Goal: Transaction & Acquisition: Register for event/course

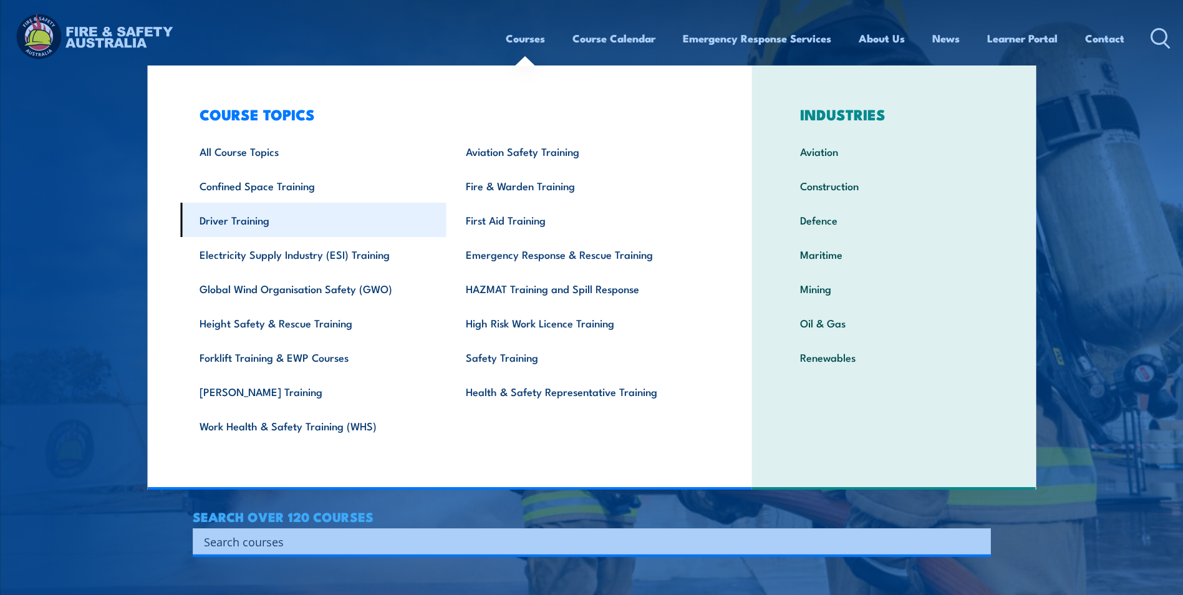
click at [250, 221] on link "Driver Training" at bounding box center [313, 220] width 266 height 34
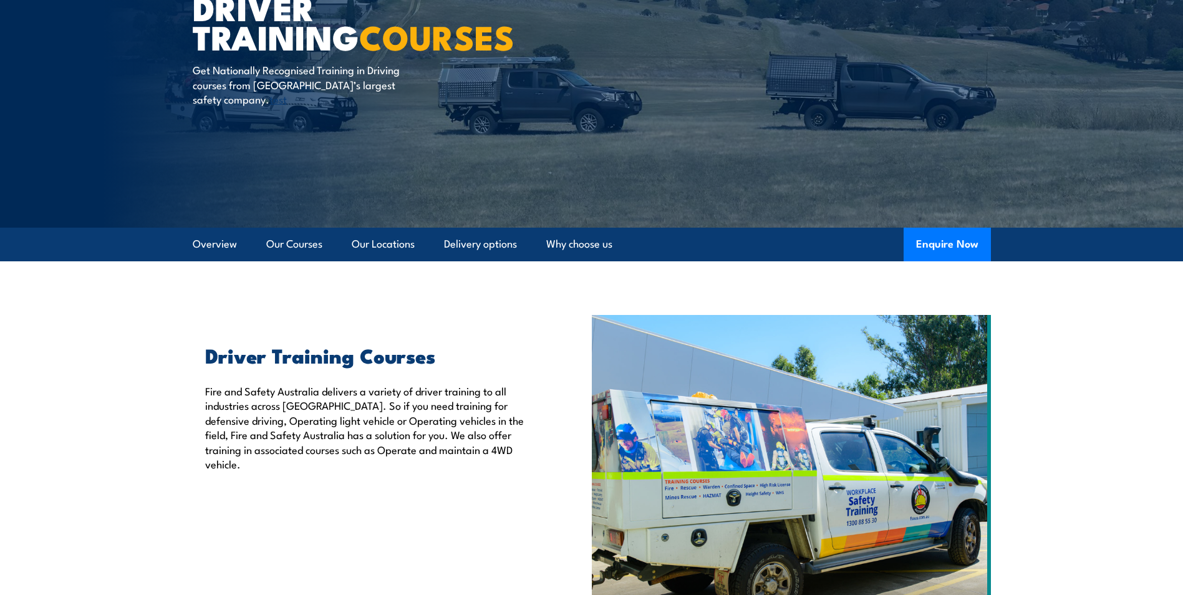
scroll to position [125, 0]
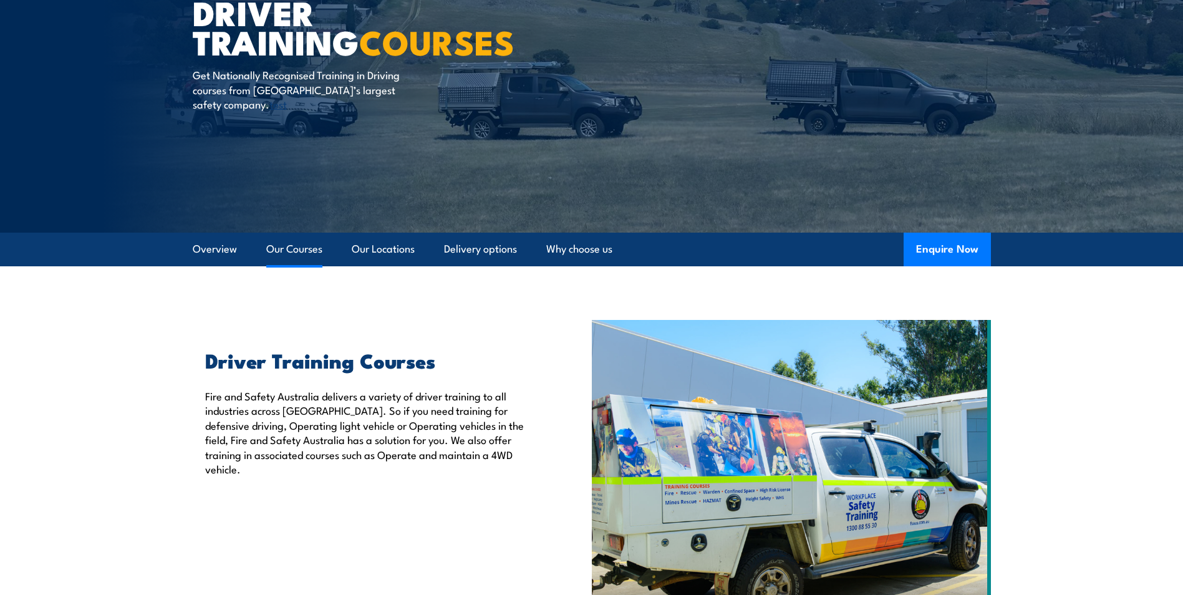
click at [284, 244] on link "Our Courses" at bounding box center [294, 249] width 56 height 33
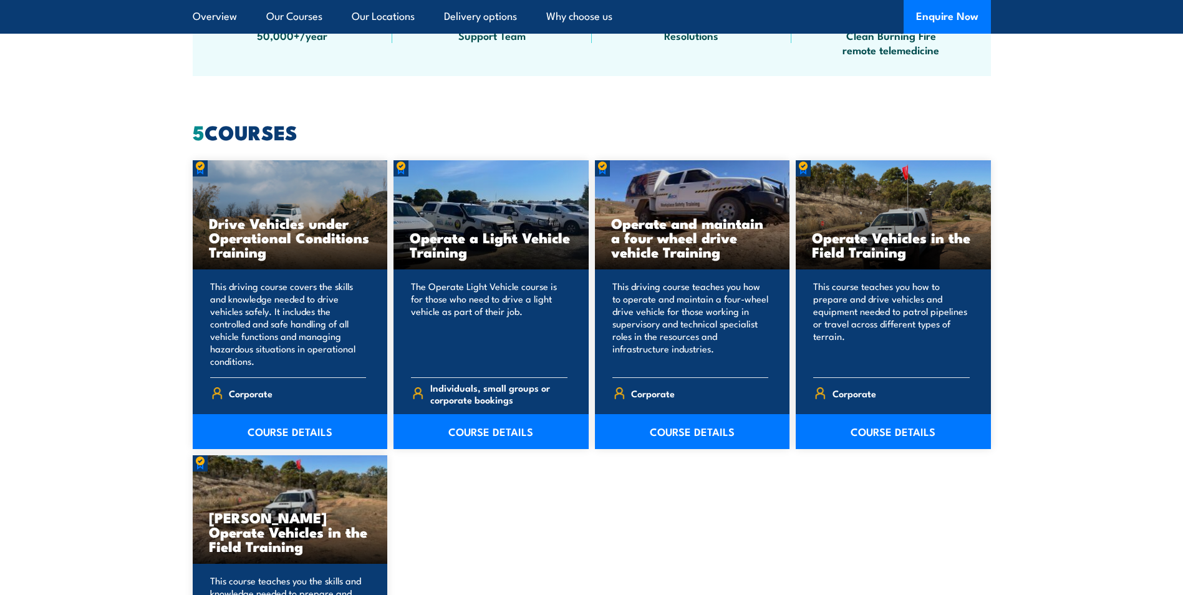
scroll to position [995, 0]
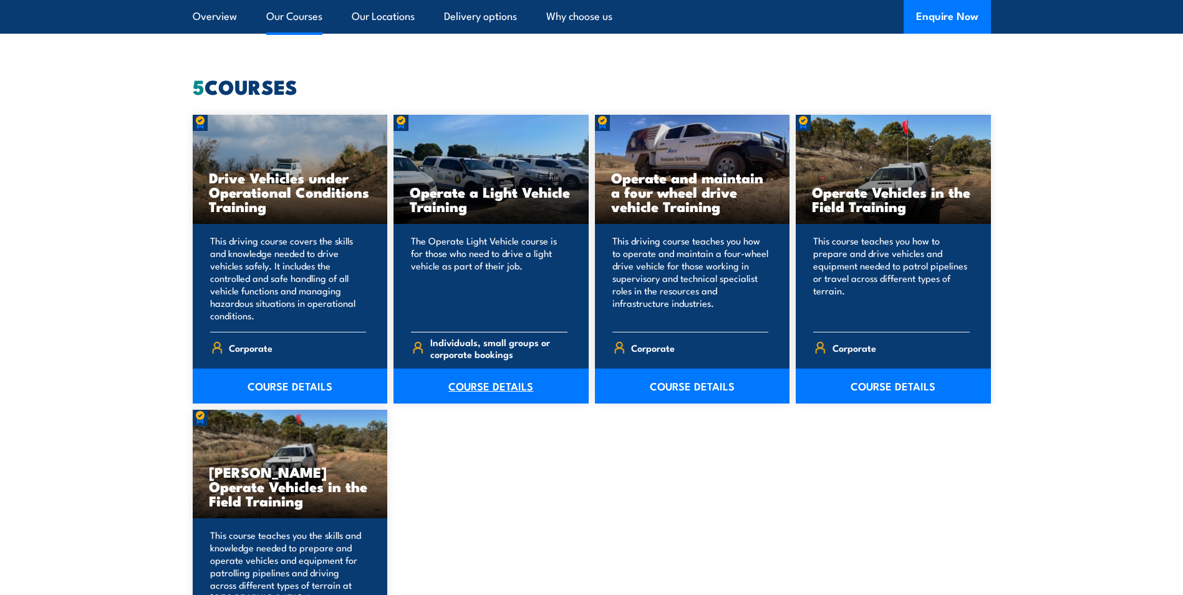
click at [484, 391] on link "COURSE DETAILS" at bounding box center [491, 386] width 195 height 35
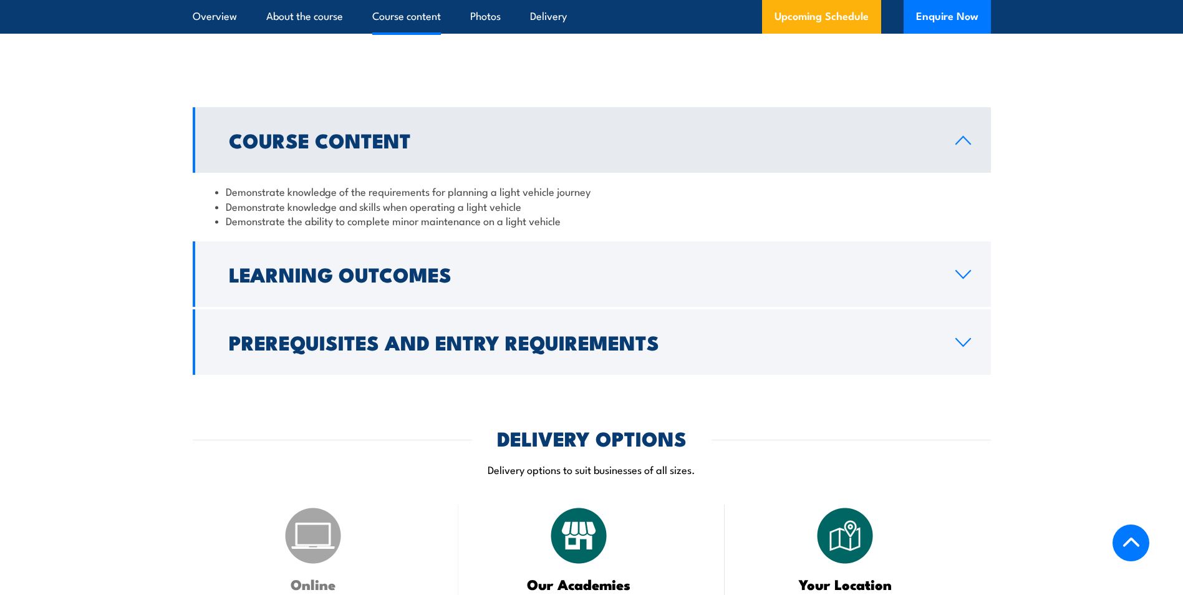
scroll to position [998, 0]
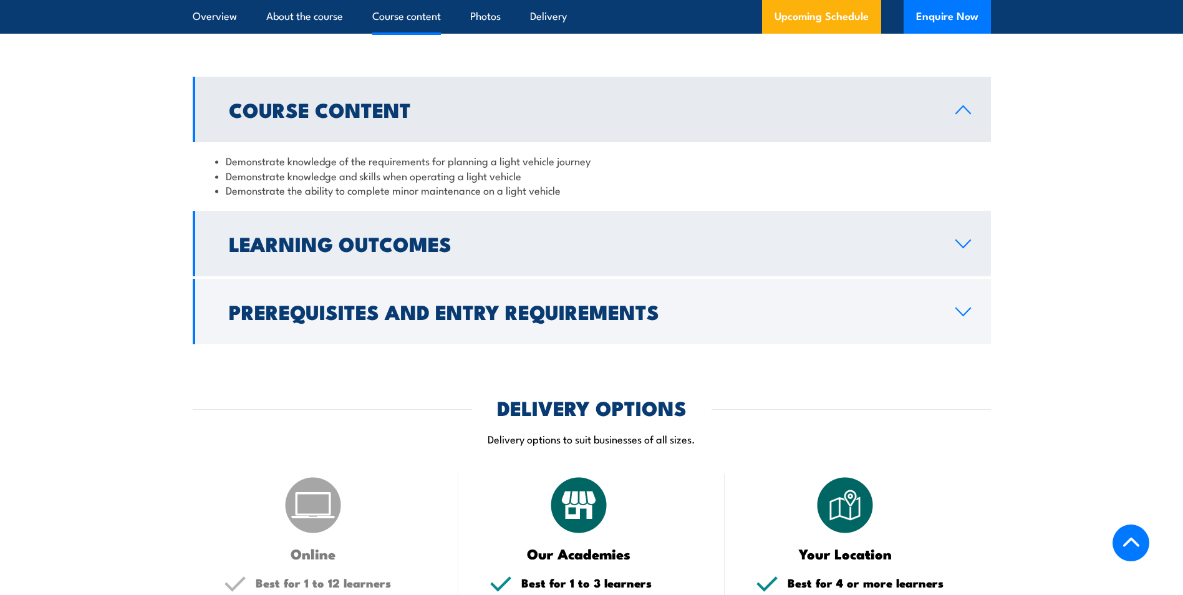
click at [933, 252] on h2 "Learning Outcomes" at bounding box center [582, 242] width 707 height 17
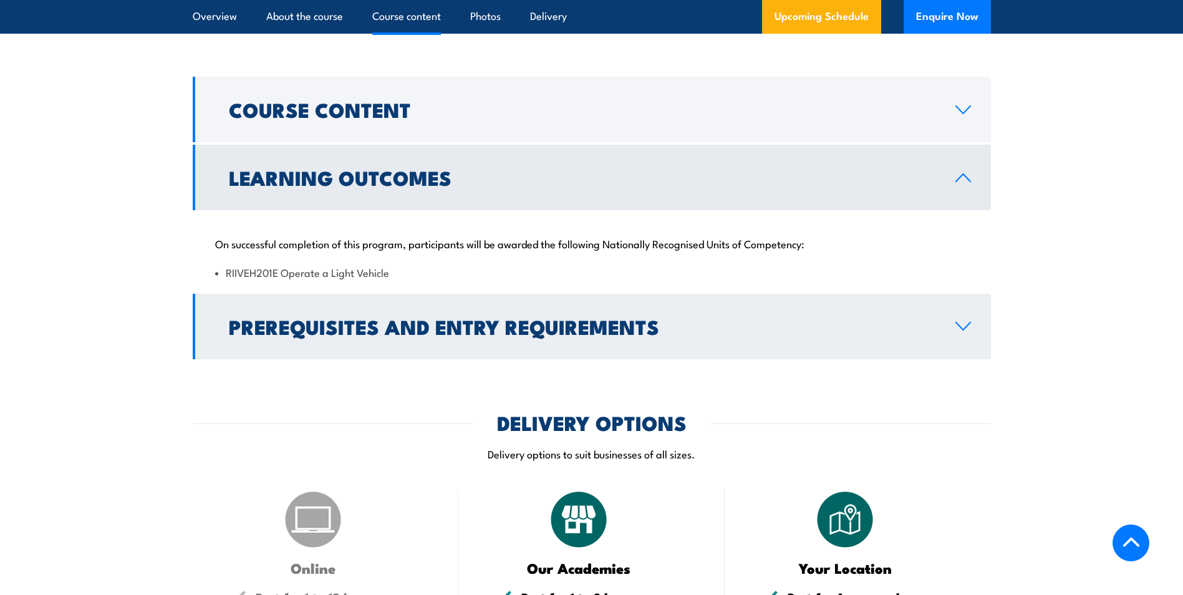
click at [912, 296] on link "Prerequisites and Entry Requirements" at bounding box center [592, 326] width 798 height 65
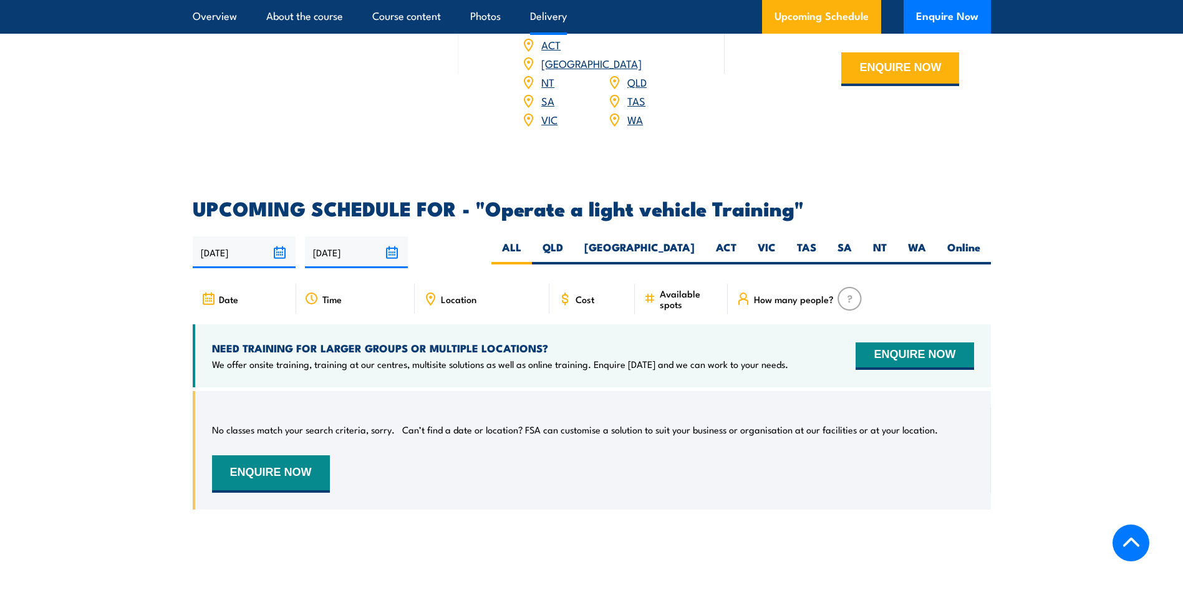
scroll to position [1871, 0]
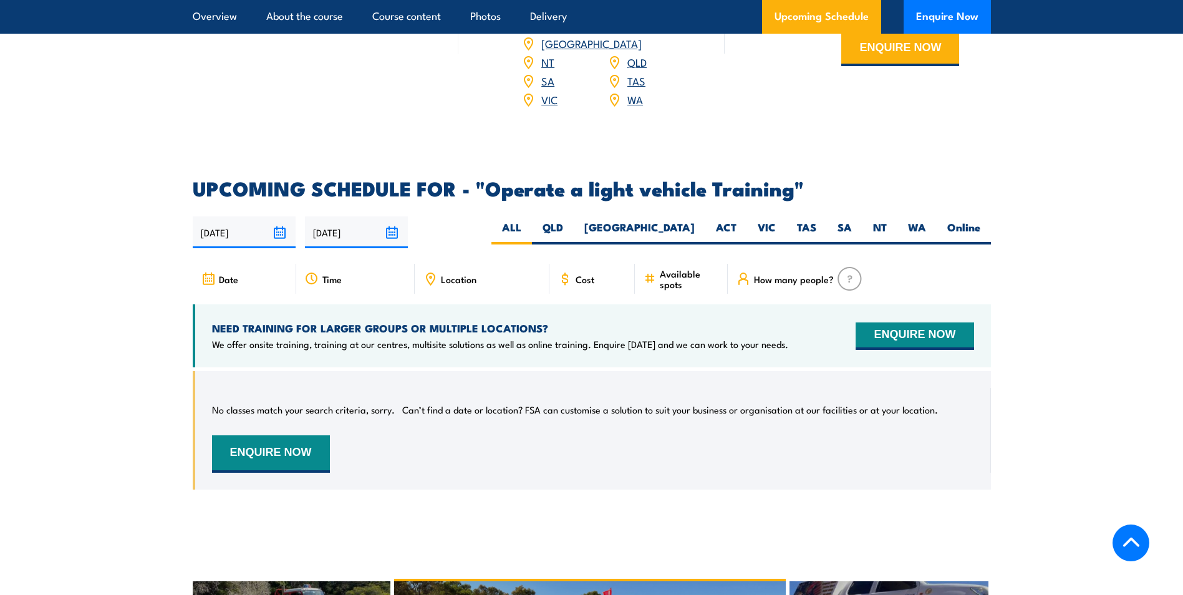
click at [571, 272] on icon at bounding box center [565, 279] width 14 height 14
click at [884, 322] on button "ENQUIRE NOW" at bounding box center [915, 335] width 118 height 27
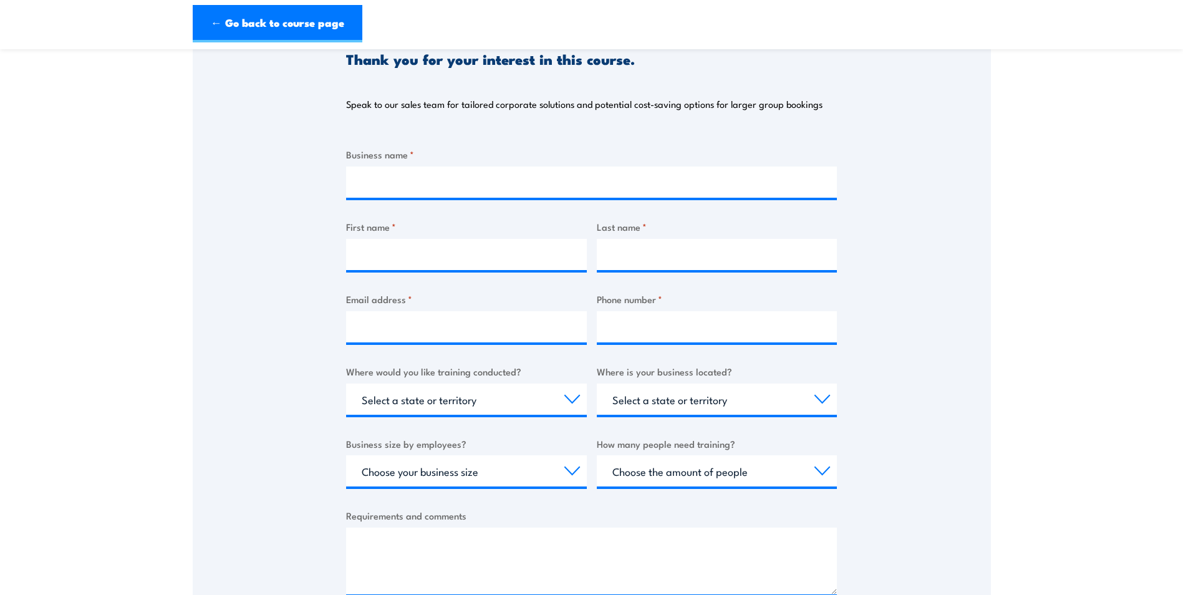
scroll to position [187, 0]
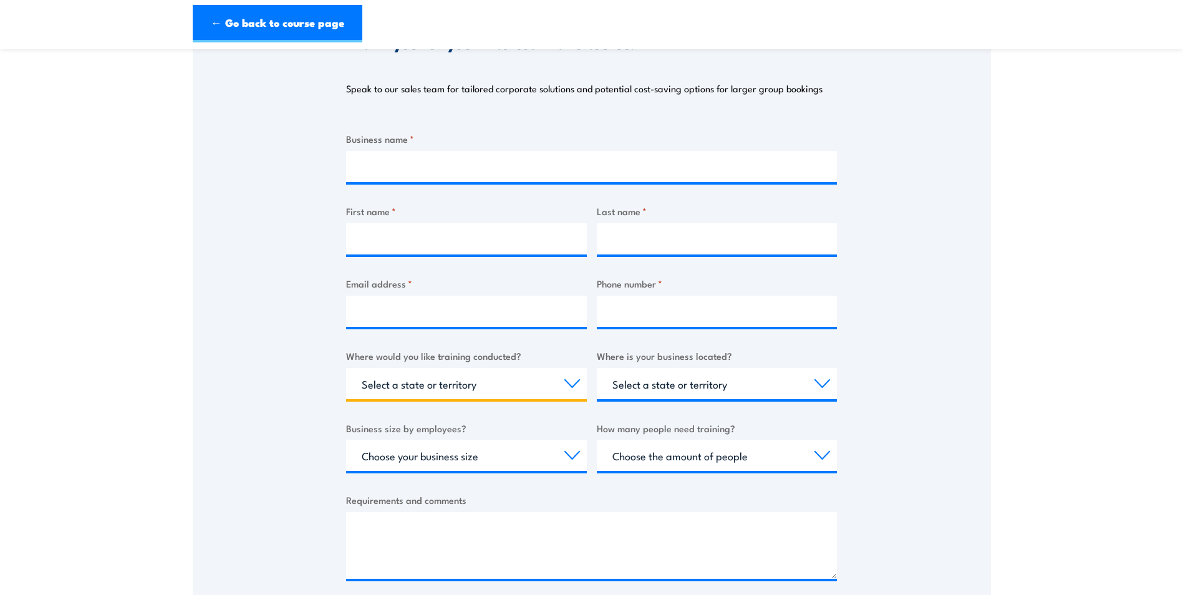
click at [566, 378] on select "Select a state or territory Nationally - multiple locations QLD NSW VIC SA ACT …" at bounding box center [466, 383] width 241 height 31
select select "SA"
click at [346, 368] on select "Select a state or territory Nationally - multiple locations QLD NSW VIC SA ACT …" at bounding box center [466, 383] width 241 height 31
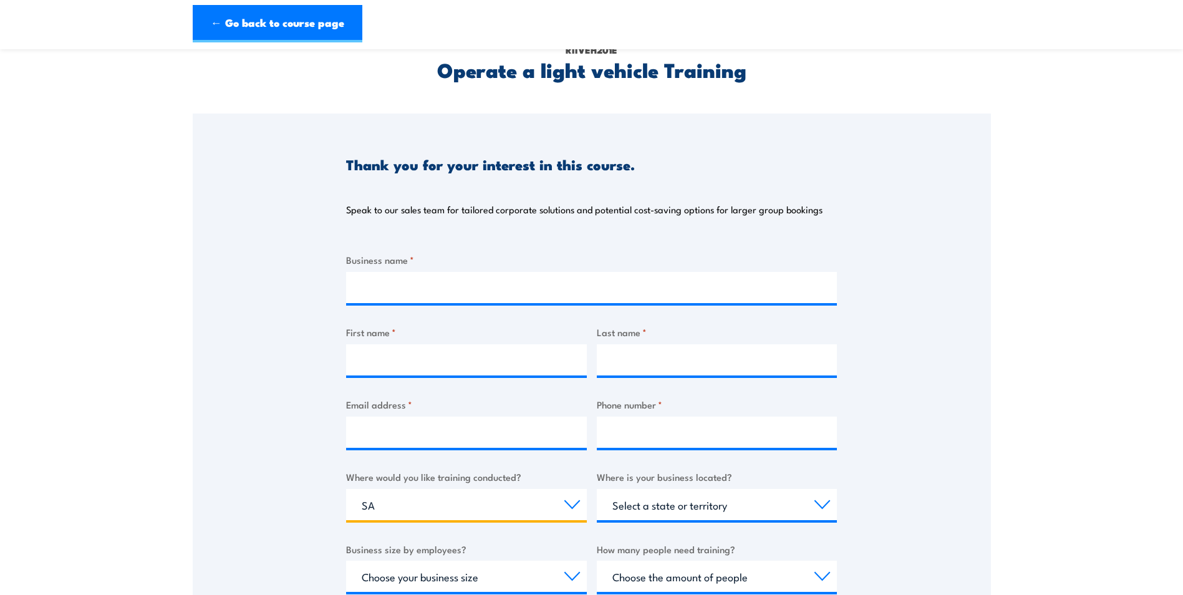
scroll to position [0, 0]
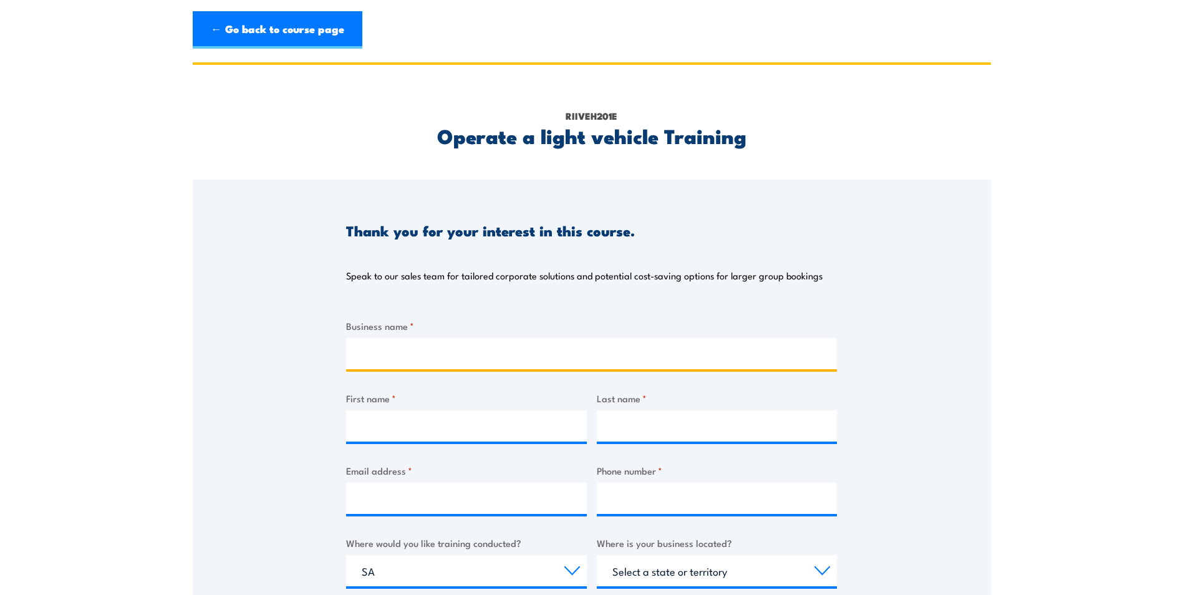
click at [414, 355] on input "Business name *" at bounding box center [591, 353] width 491 height 31
type input "jungheinrich"
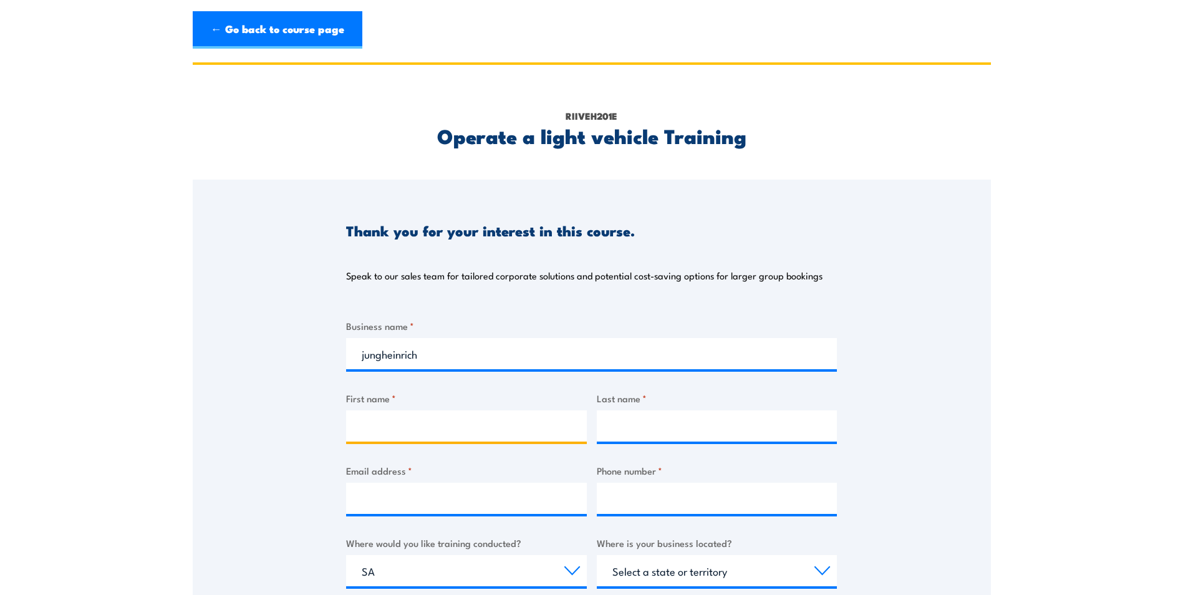
type input "beau"
type input "Rogers"
type input "beau.rogers@jungheinrich.com.au"
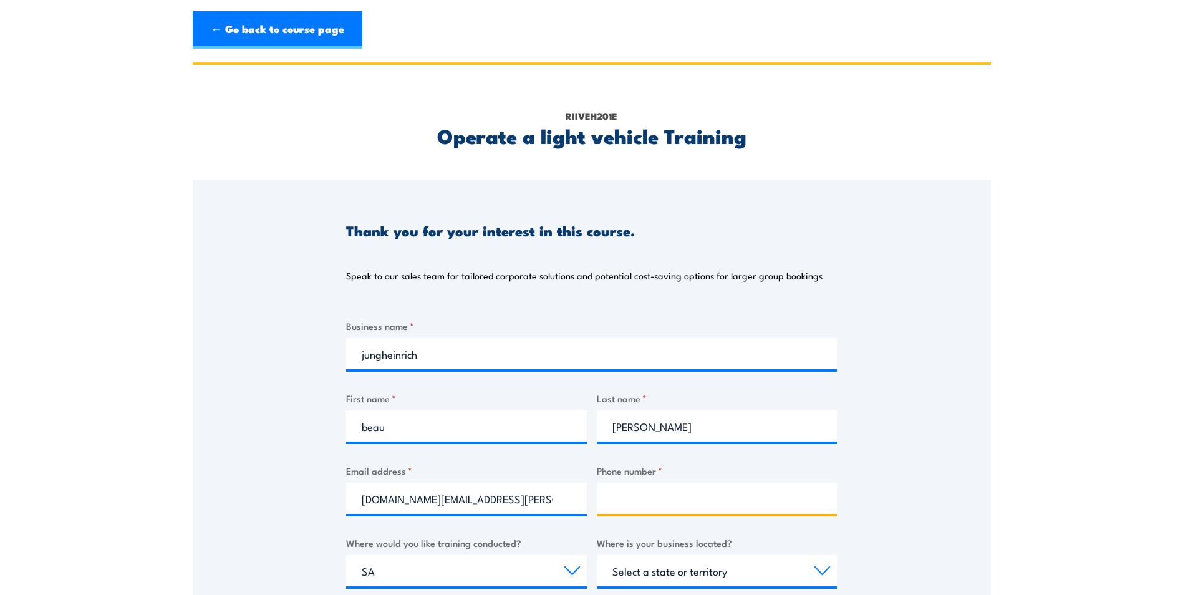
type input "0457841894"
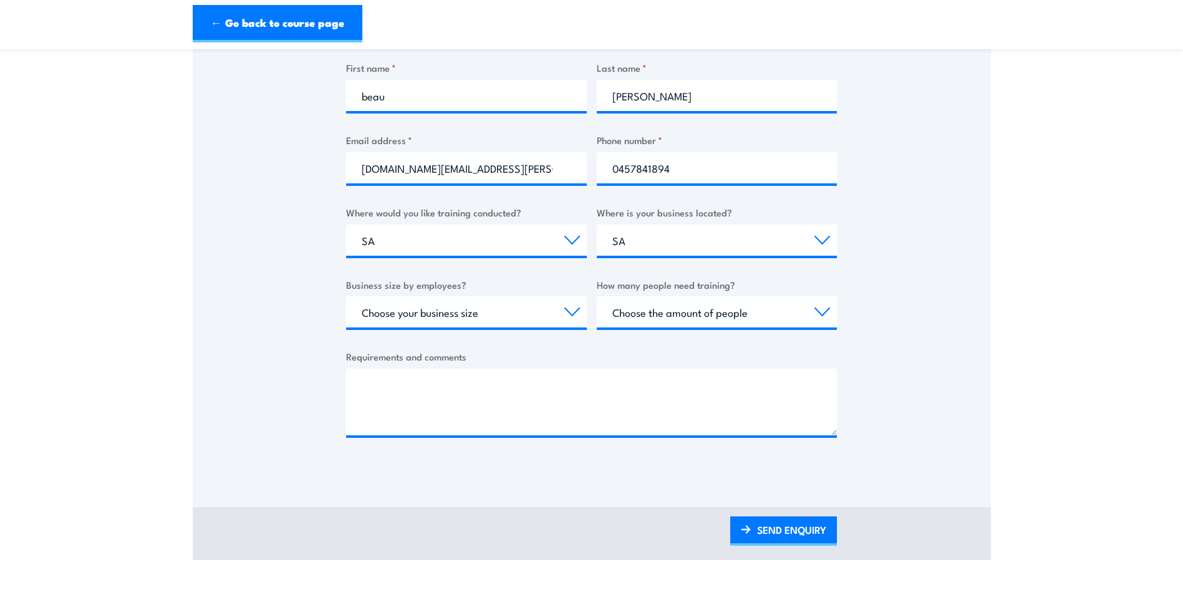
scroll to position [374, 0]
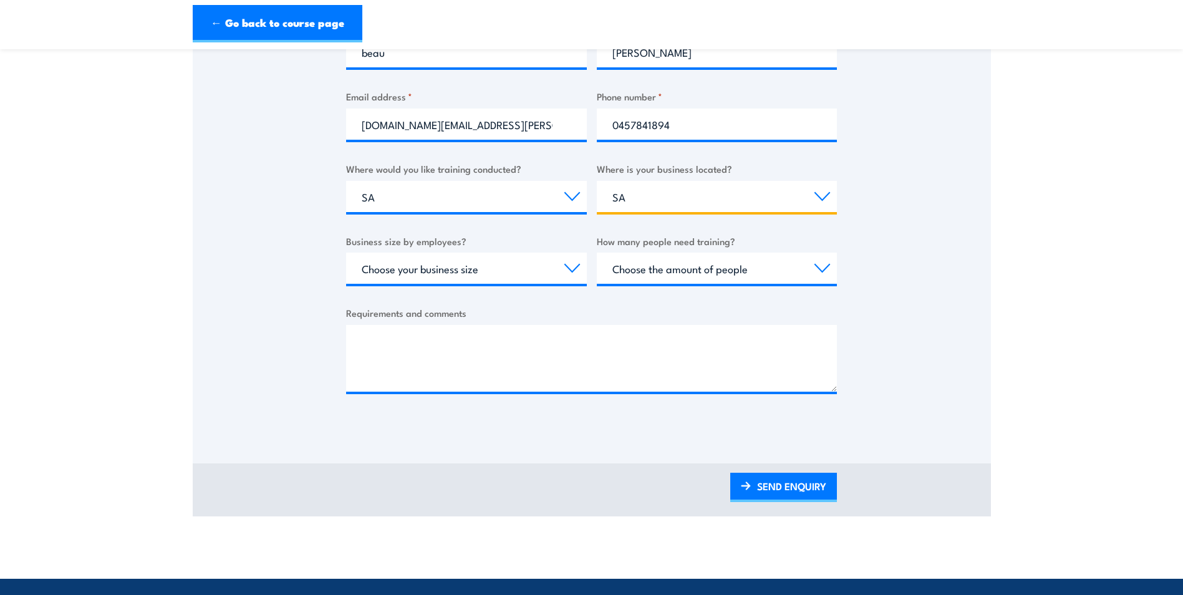
click at [717, 207] on select "Select a state or territory QLD NSW VIC SA ACT WA TAS NT" at bounding box center [717, 196] width 241 height 31
select select "[GEOGRAPHIC_DATA]"
click at [597, 181] on select "Select a state or territory QLD NSW VIC SA ACT WA TAS NT" at bounding box center [717, 196] width 241 height 31
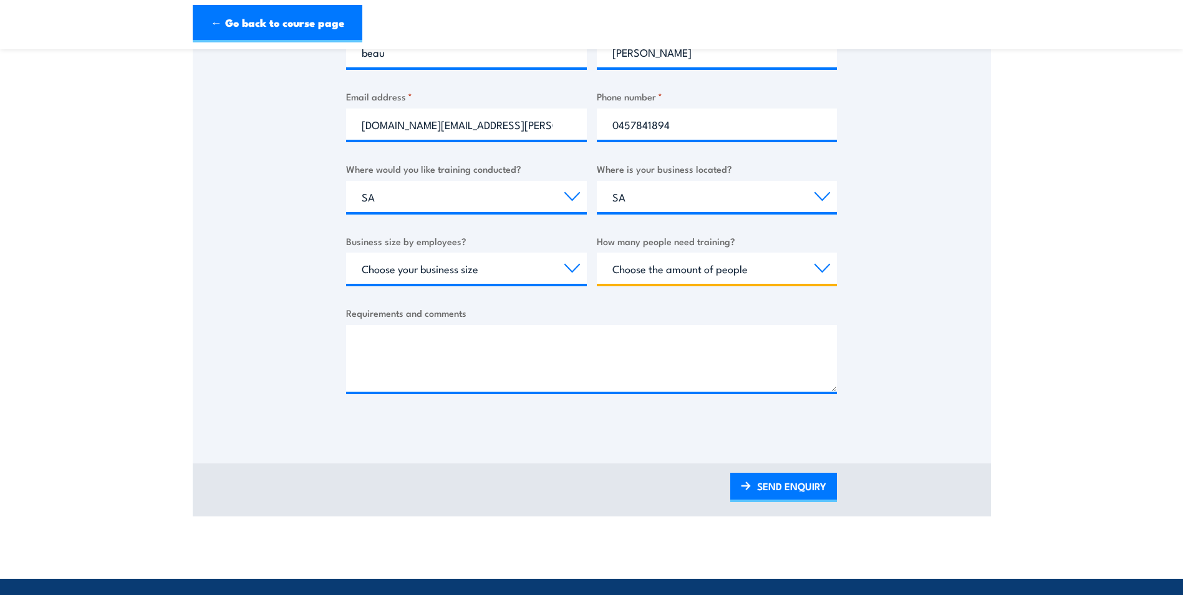
click at [800, 269] on select "Choose the amount of people 1 to 4 5 to 19 20+" at bounding box center [717, 268] width 241 height 31
select select "1 to 4"
click at [597, 253] on select "Choose the amount of people 1 to 4 5 to 19 20+" at bounding box center [717, 268] width 241 height 31
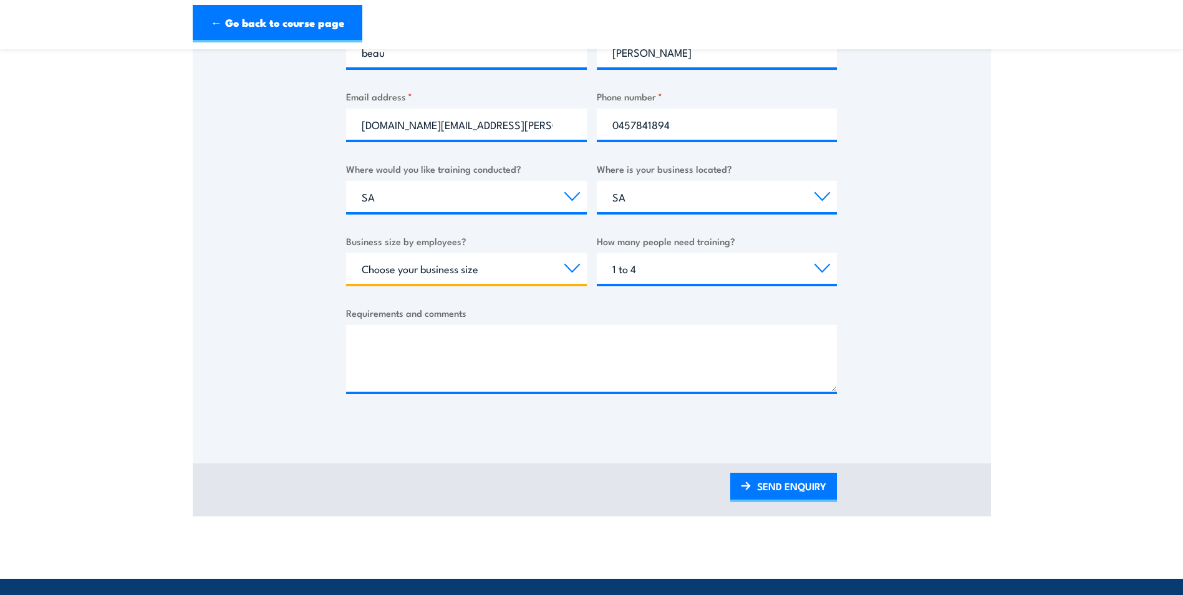
click at [583, 272] on select "Choose your business size 1 to 19 20 to 199 200+" at bounding box center [466, 268] width 241 height 31
select select "200+"
click at [346, 253] on select "Choose your business size 1 to 19 20 to 199 200+" at bounding box center [466, 268] width 241 height 31
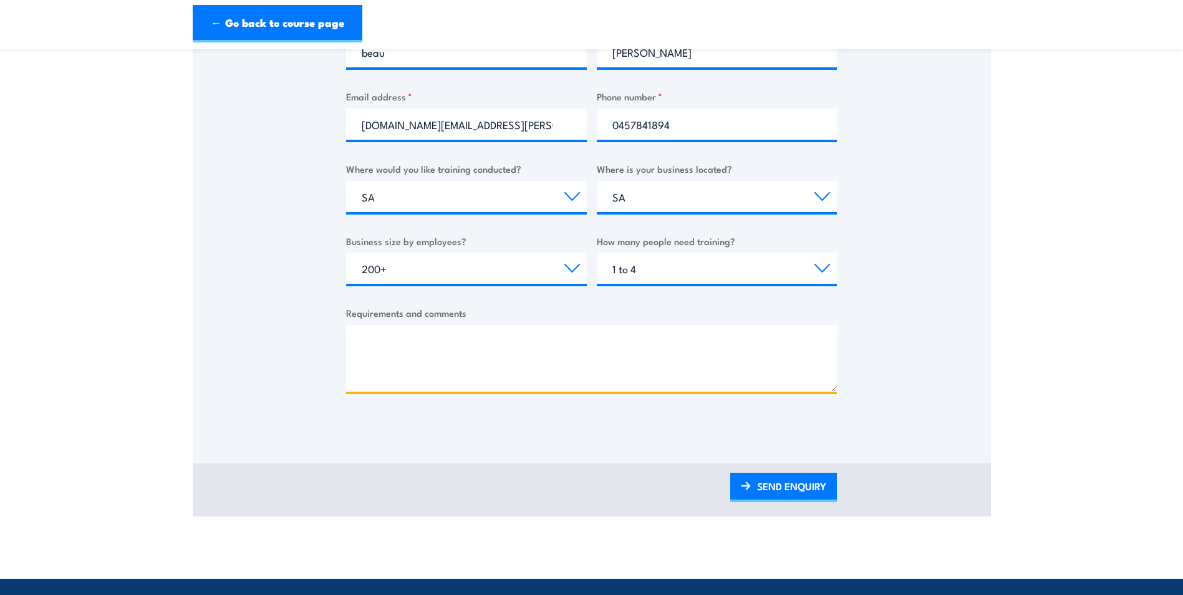
click at [442, 336] on textarea "Requirements and comments" at bounding box center [591, 358] width 491 height 67
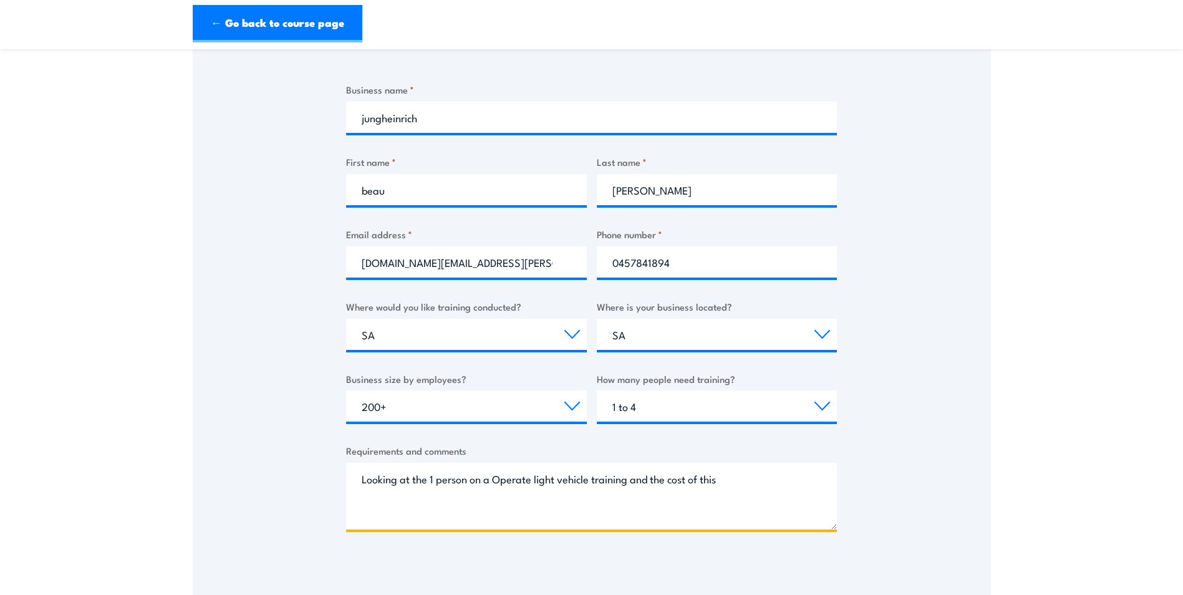
scroll to position [624, 0]
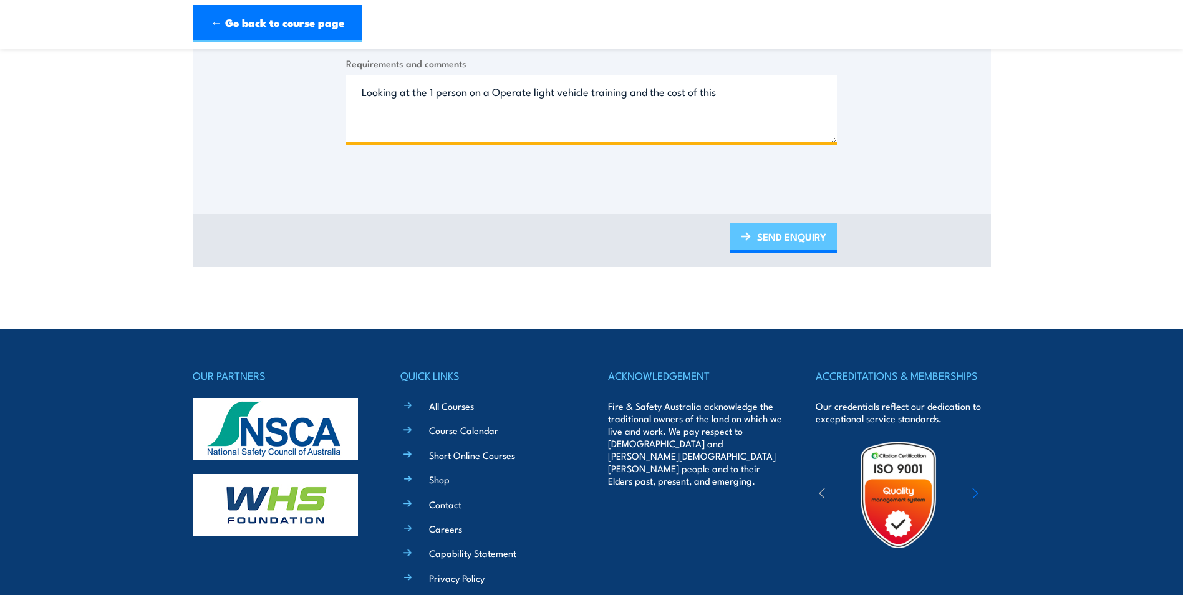
type textarea "Looking at the 1 person on a Operate light vehicle training and the cost of this"
click at [784, 241] on link "SEND ENQUIRY" at bounding box center [783, 237] width 107 height 29
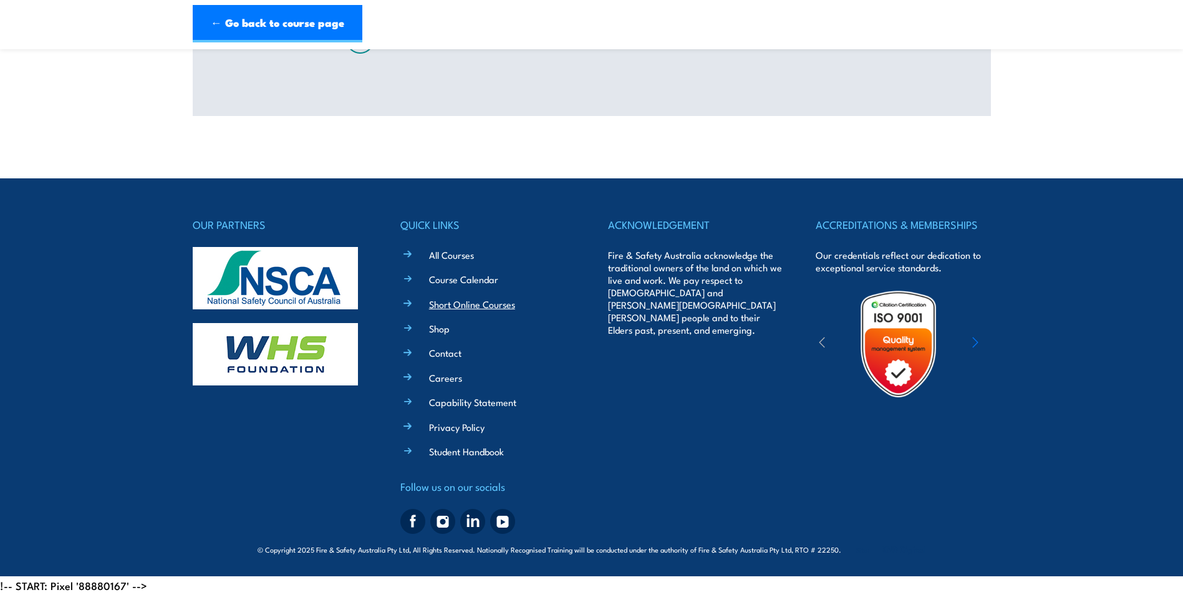
click at [476, 309] on link "Short Online Courses" at bounding box center [472, 303] width 86 height 13
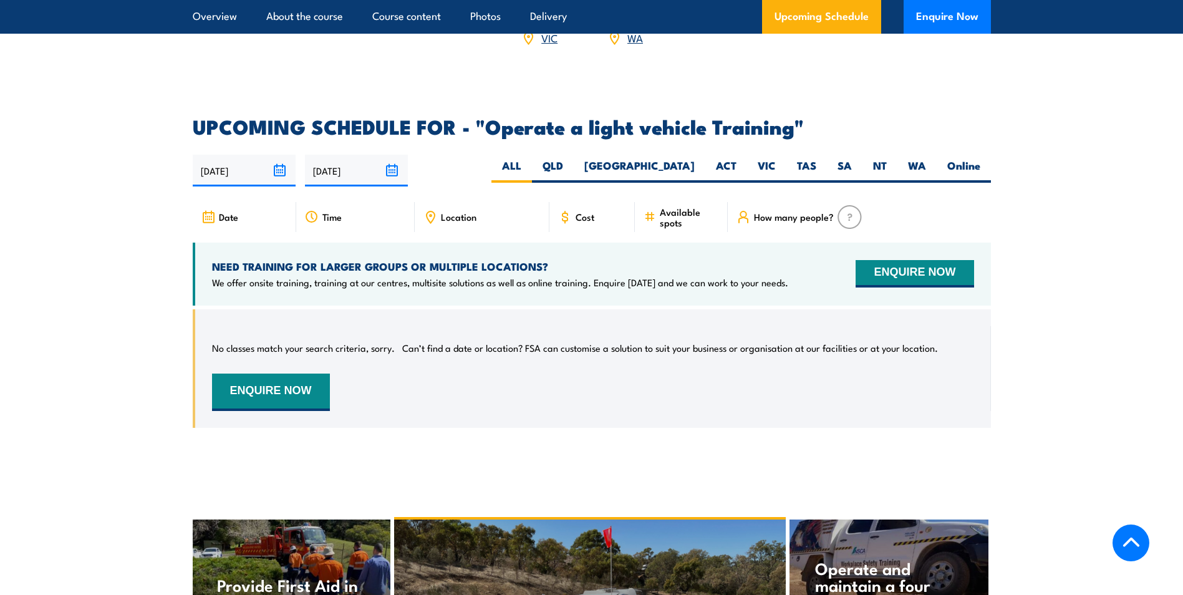
scroll to position [1559, 0]
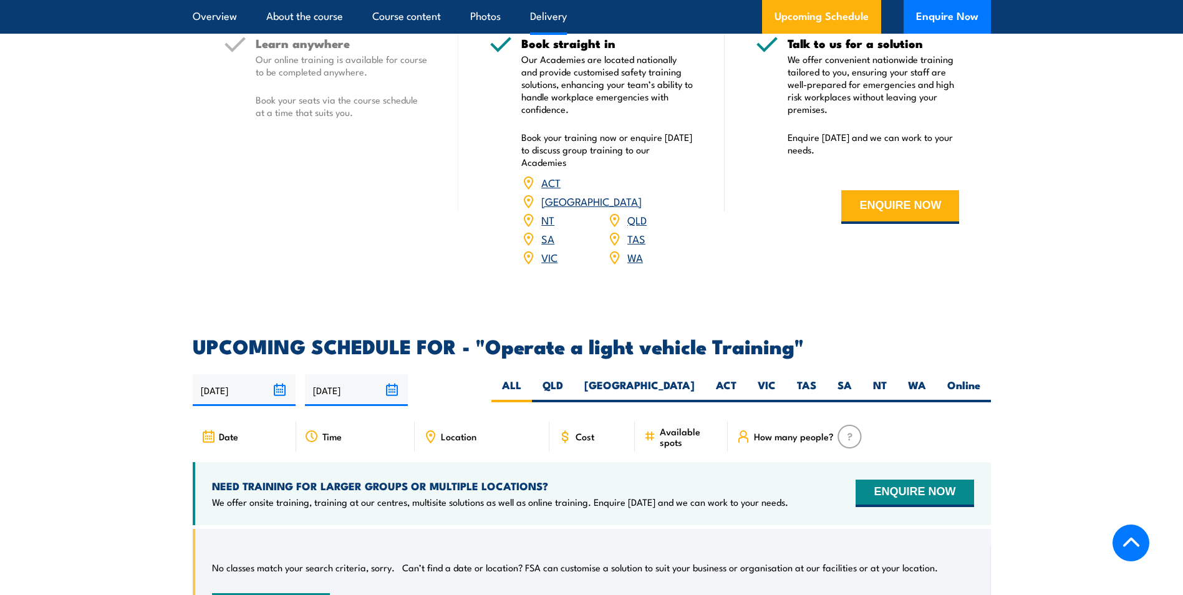
click at [582, 424] on div "Cost" at bounding box center [592, 437] width 86 height 30
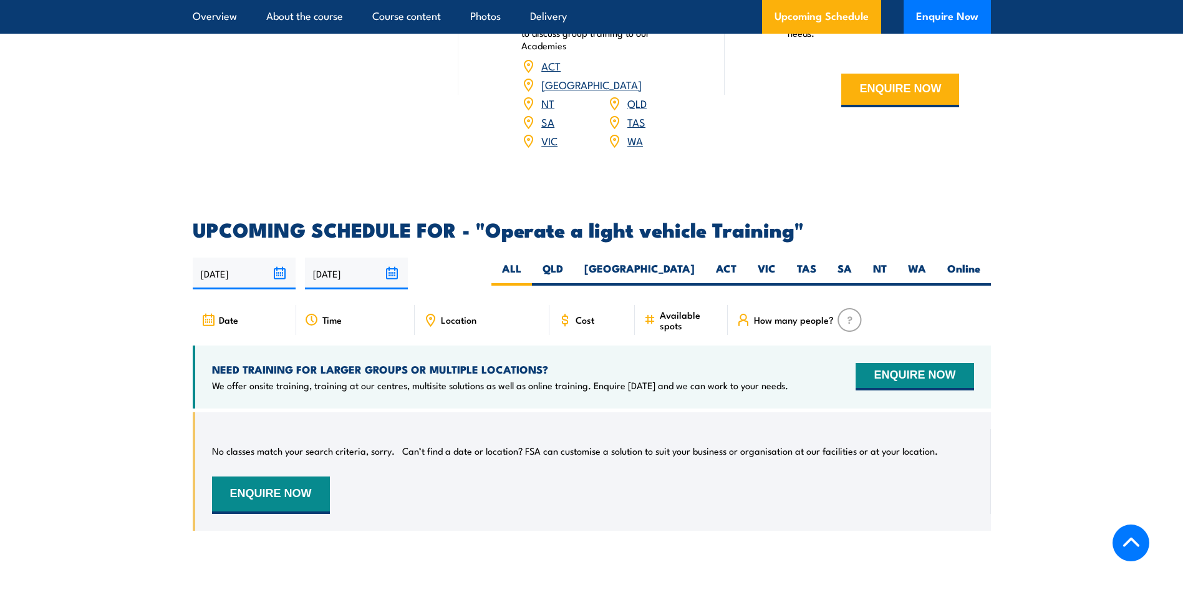
scroll to position [1684, 0]
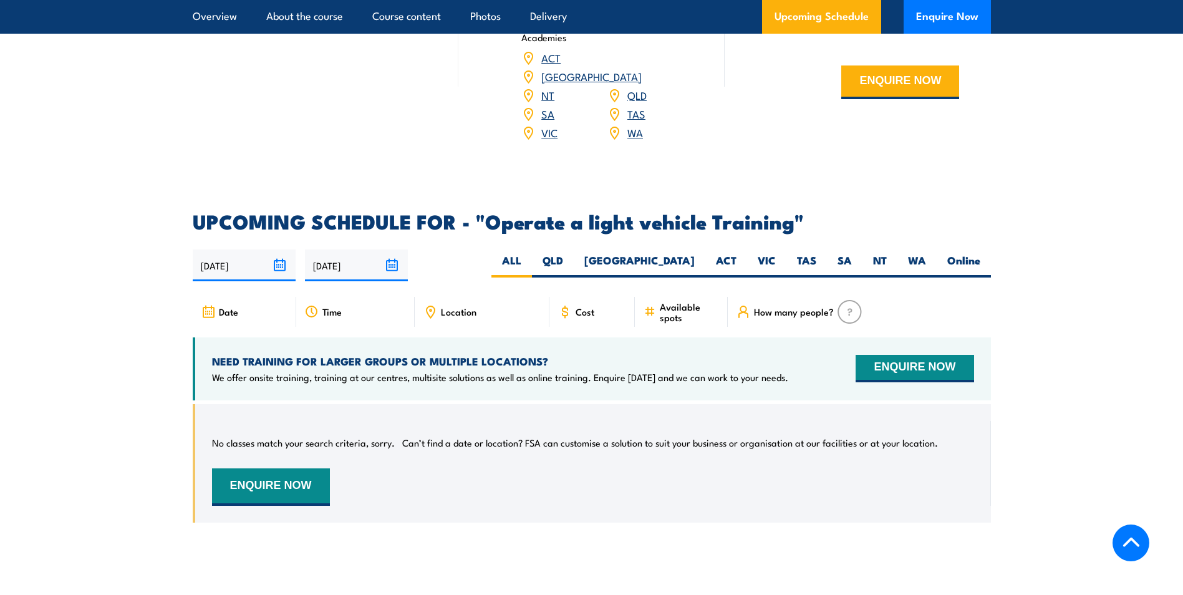
click at [574, 372] on div "NEED TRAINING FOR LARGER GROUPS OR MULTIPLE LOCATIONS? We offer onsite training…" at bounding box center [592, 368] width 798 height 63
click at [549, 435] on div "No classes match your search criteria, sorry. Can’t find a date or location? FS…" at bounding box center [593, 463] width 762 height 85
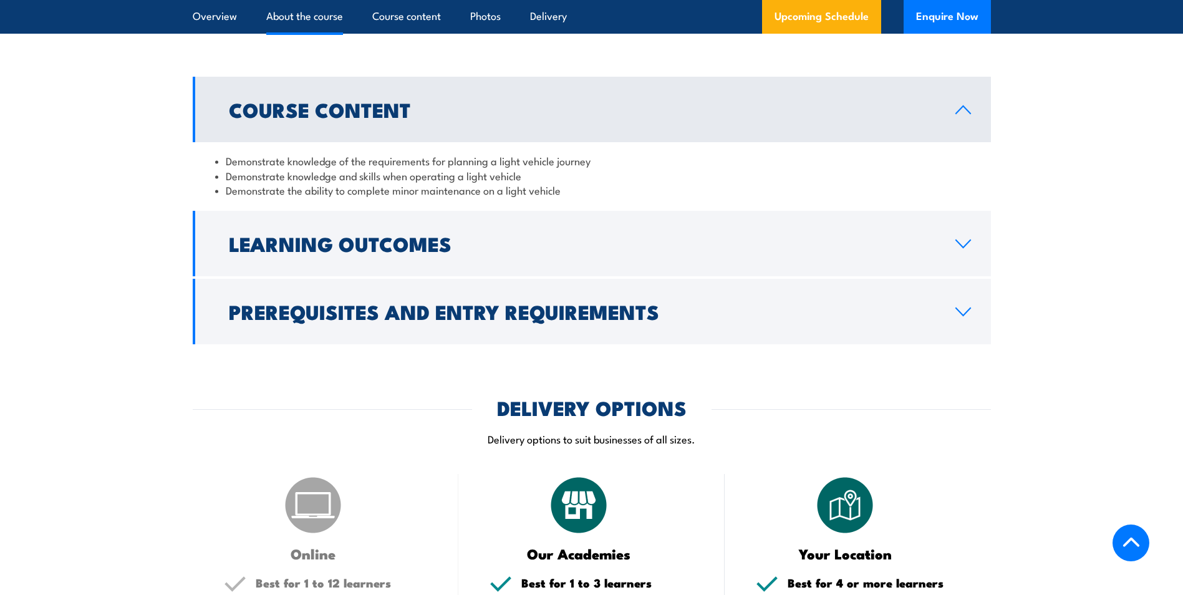
scroll to position [811, 0]
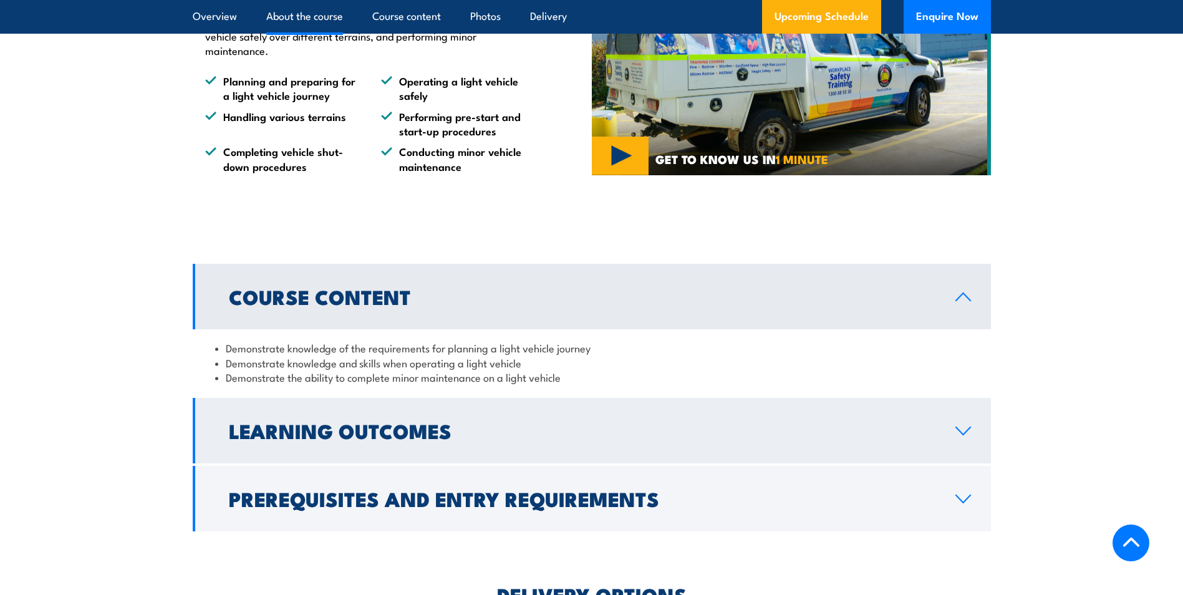
click at [668, 419] on link "Learning Outcomes" at bounding box center [592, 430] width 798 height 65
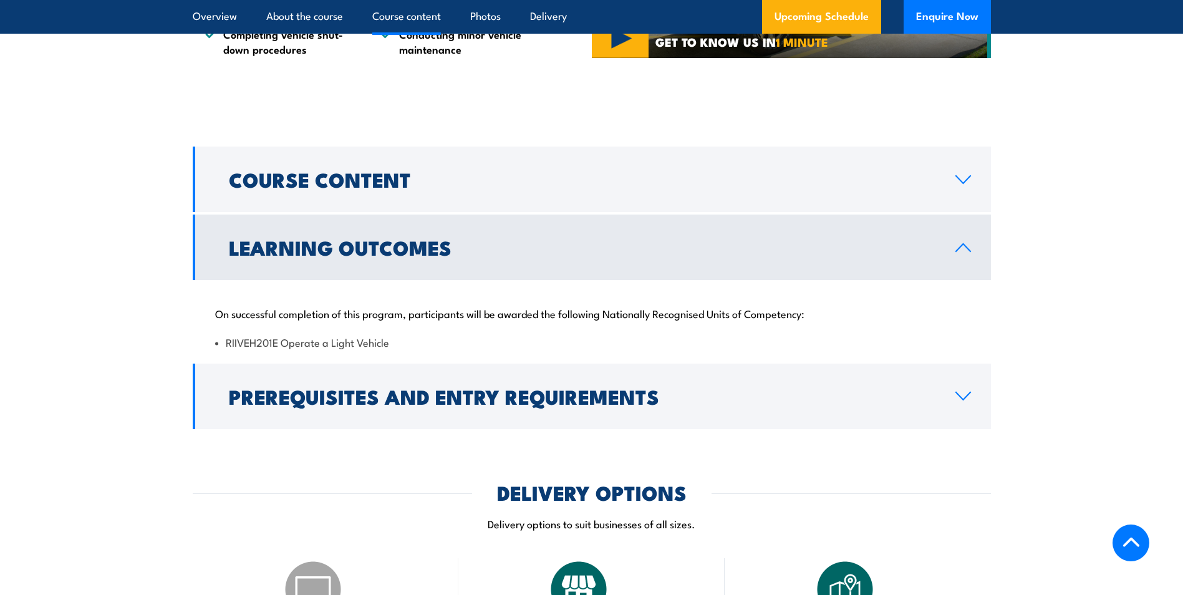
scroll to position [935, 0]
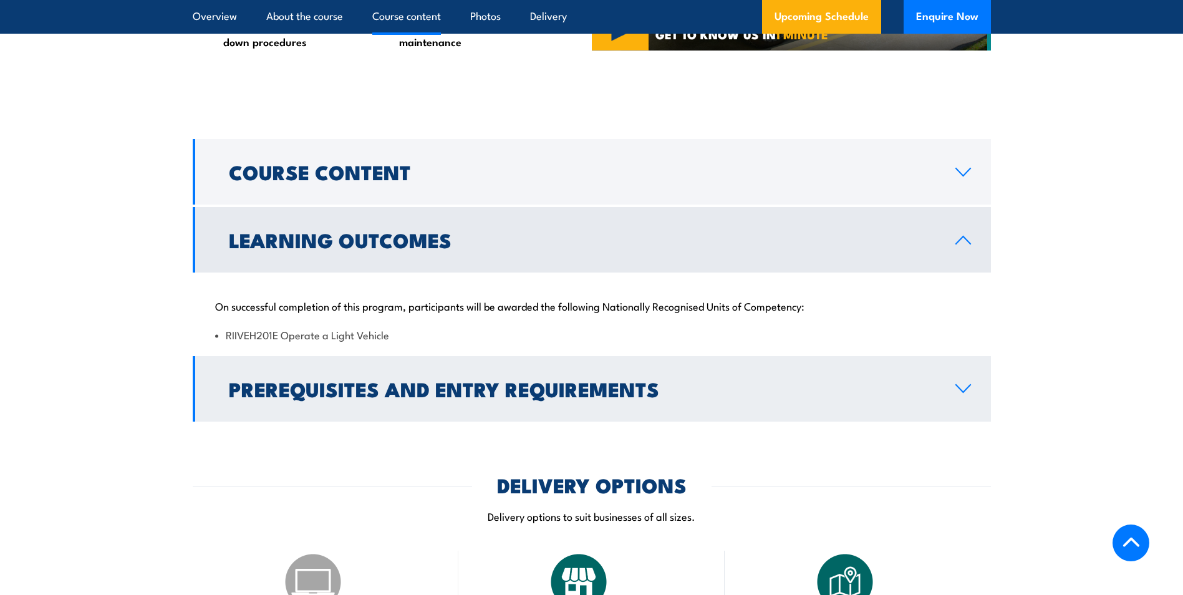
click at [476, 392] on h2 "Prerequisites and Entry Requirements" at bounding box center [582, 388] width 707 height 17
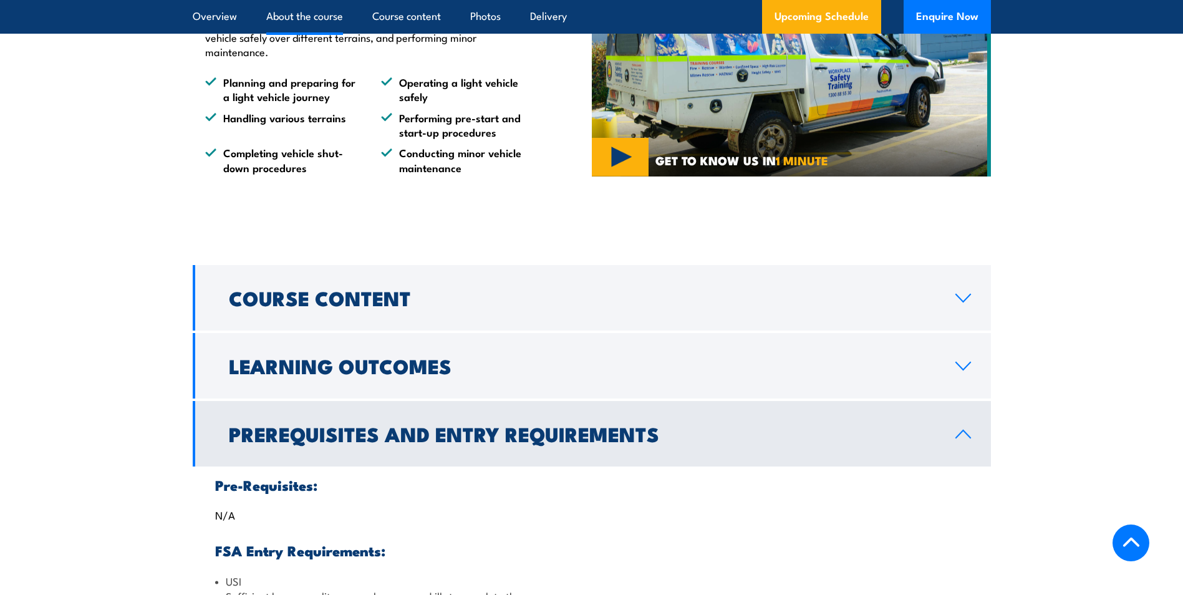
scroll to position [686, 0]
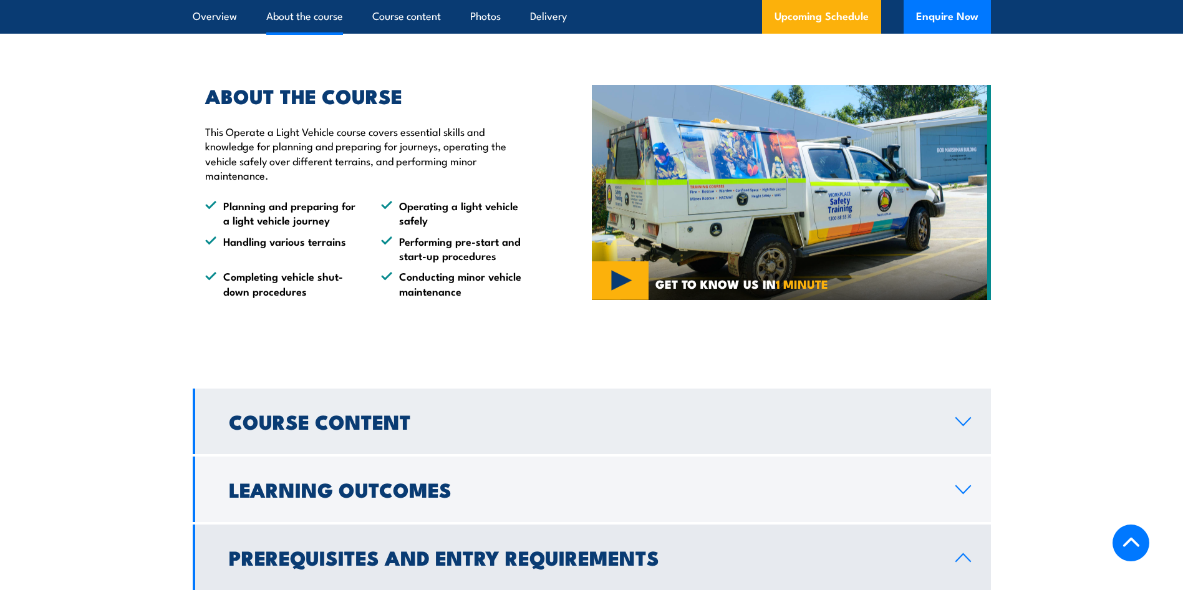
click at [384, 413] on h2 "Course Content" at bounding box center [582, 420] width 707 height 17
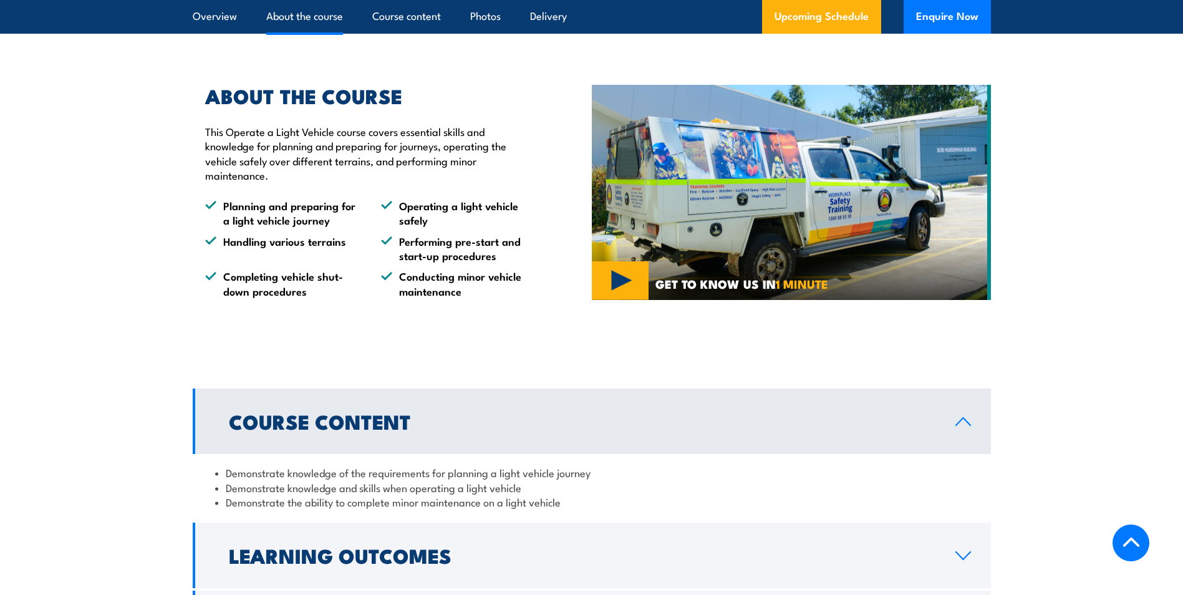
click at [622, 286] on img at bounding box center [791, 193] width 399 height 216
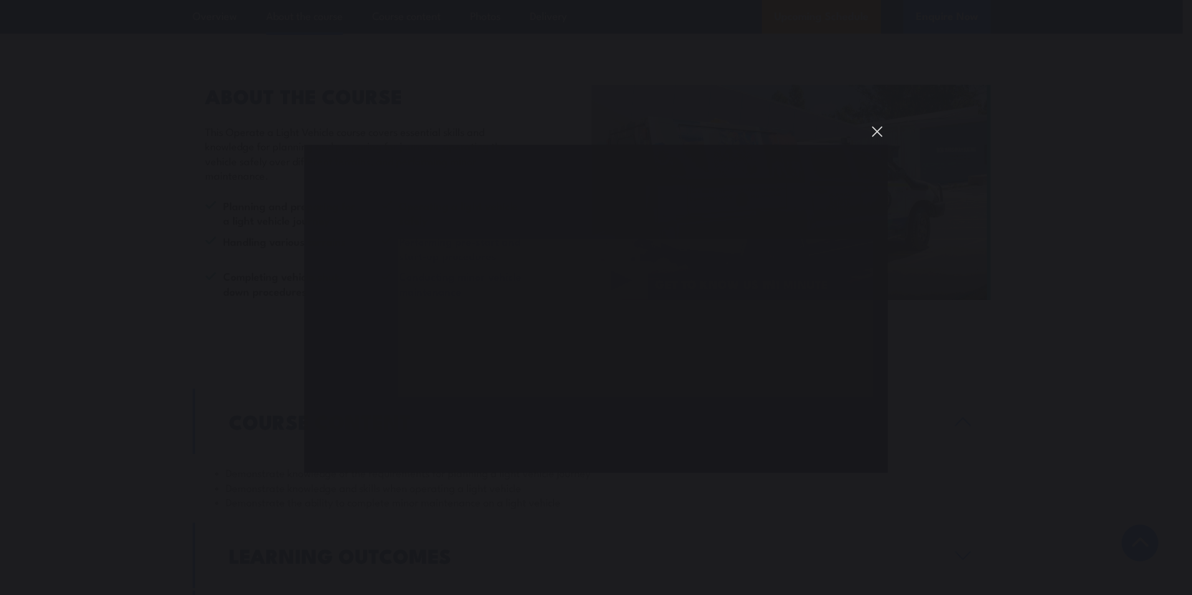
click at [878, 135] on button "You can close this modal content with the ESC key" at bounding box center [877, 131] width 21 height 21
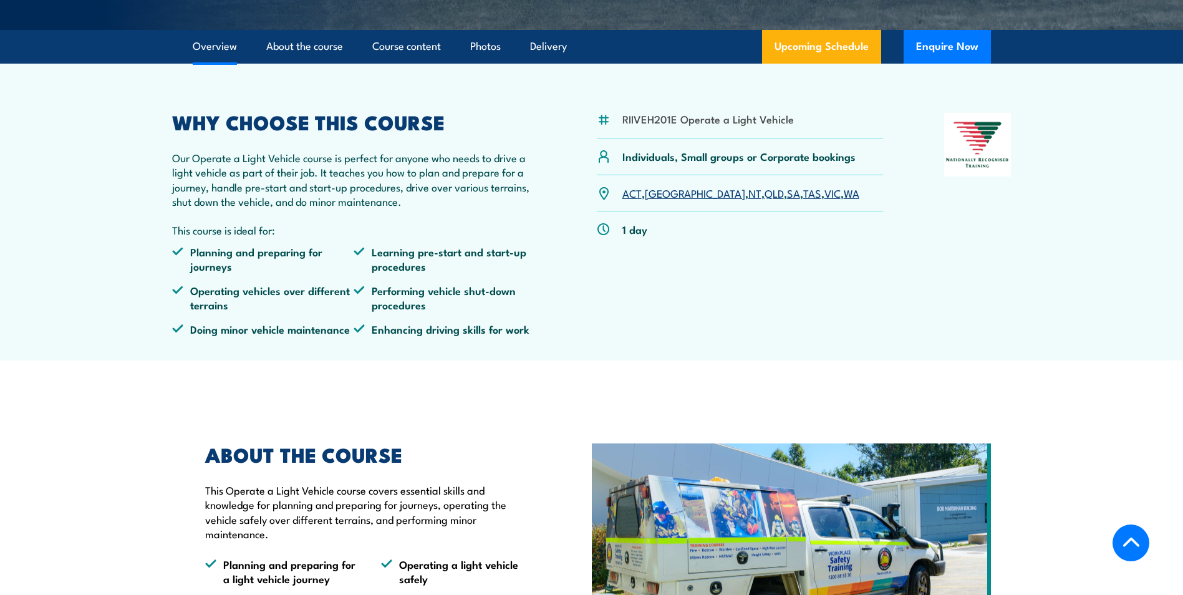
scroll to position [312, 0]
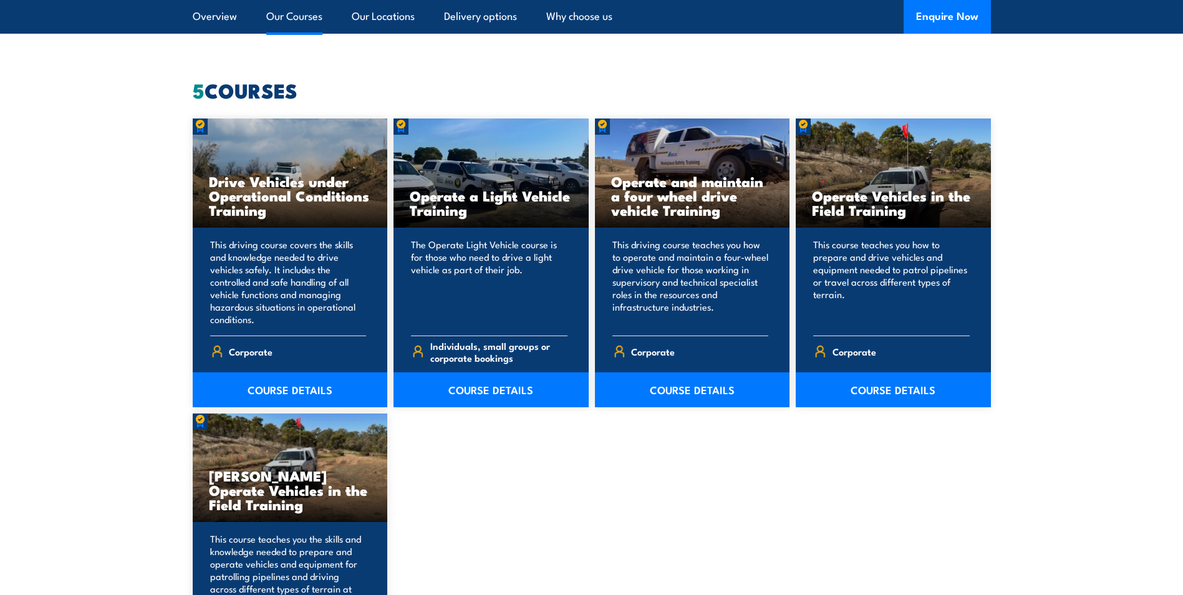
scroll to position [995, 0]
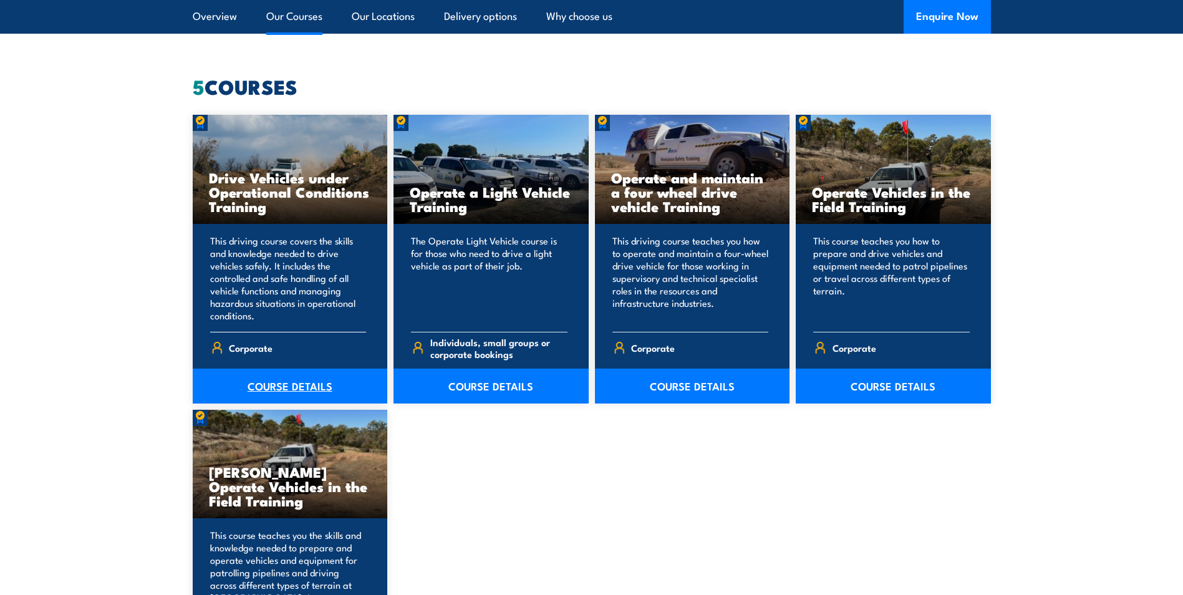
click at [278, 385] on link "COURSE DETAILS" at bounding box center [290, 386] width 195 height 35
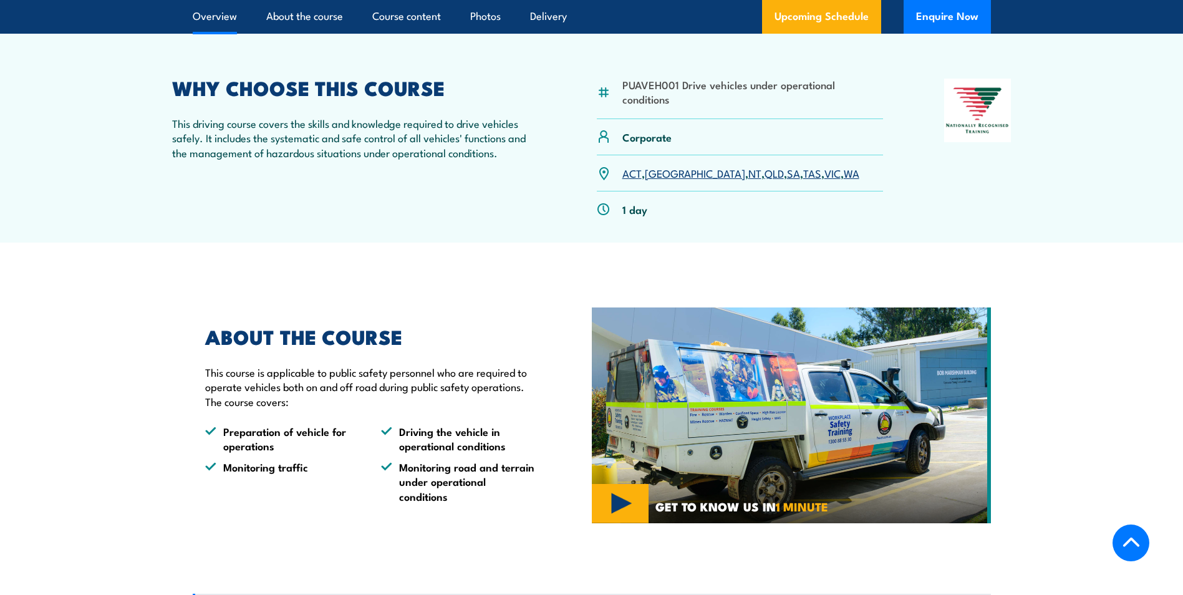
scroll to position [561, 0]
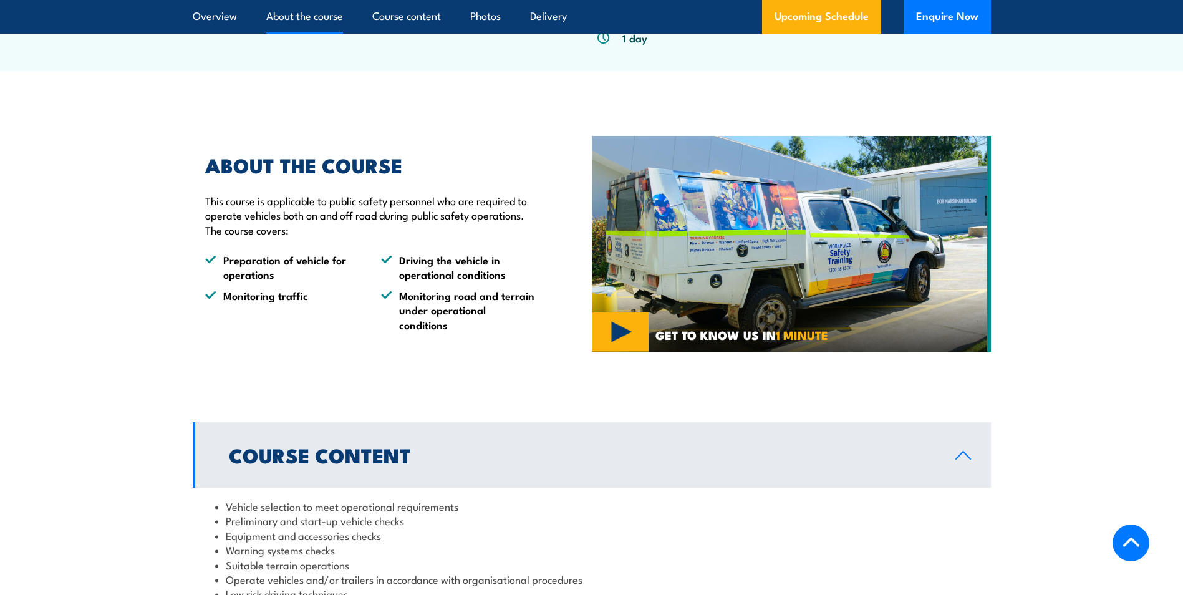
click at [626, 346] on img at bounding box center [791, 244] width 399 height 216
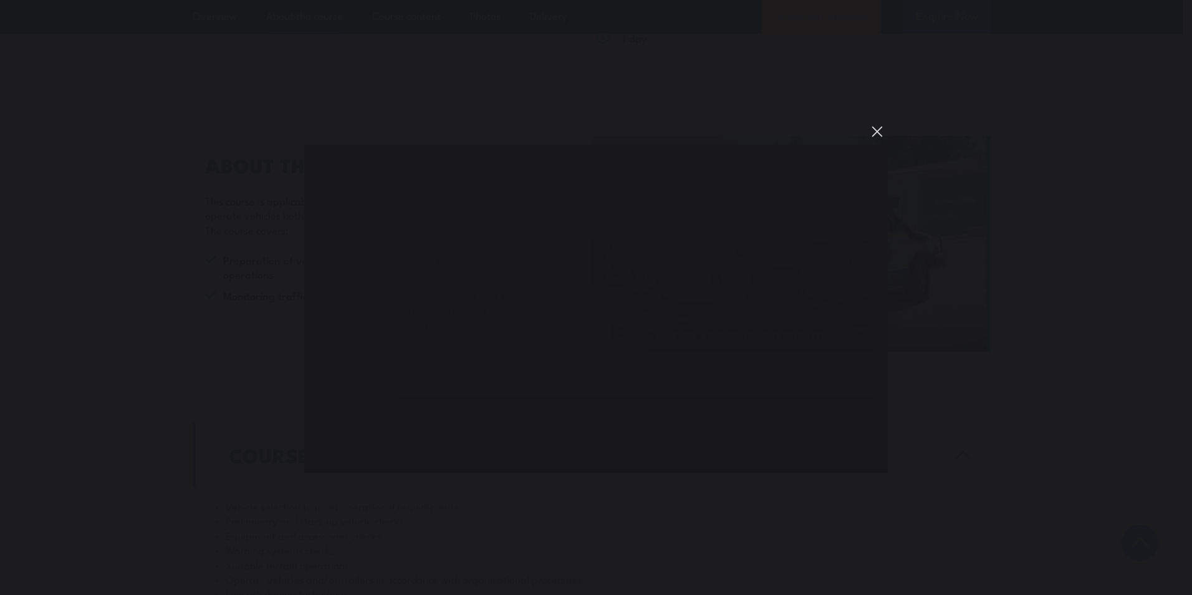
click at [874, 131] on button "You can close this modal content with the ESC key" at bounding box center [877, 131] width 21 height 21
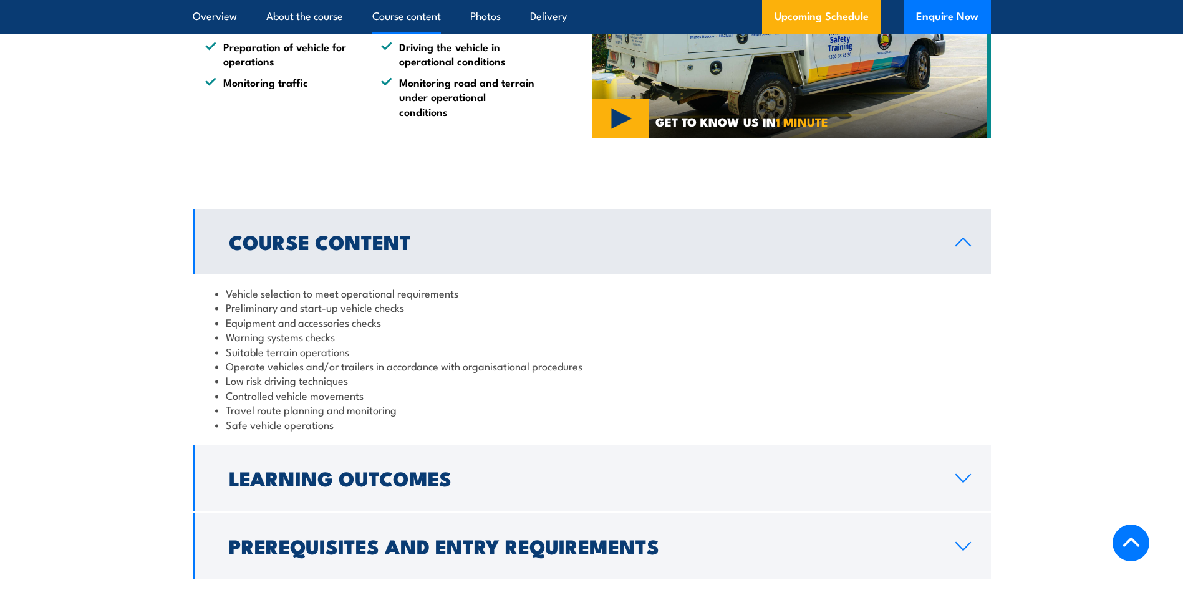
scroll to position [873, 0]
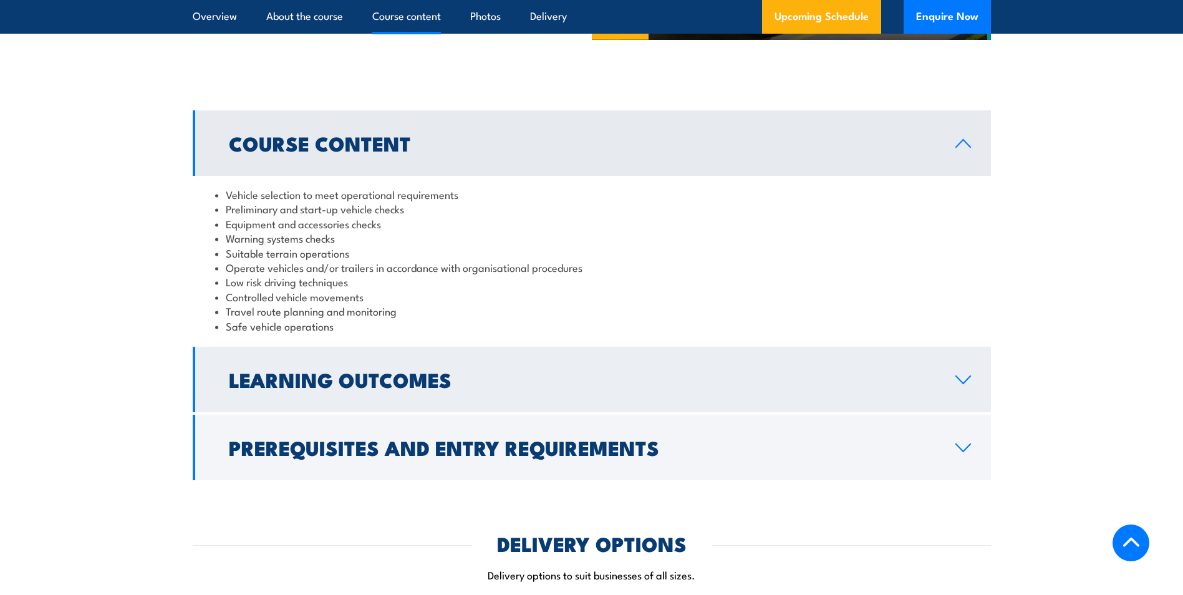
click at [334, 388] on h2 "Learning Outcomes" at bounding box center [582, 378] width 707 height 17
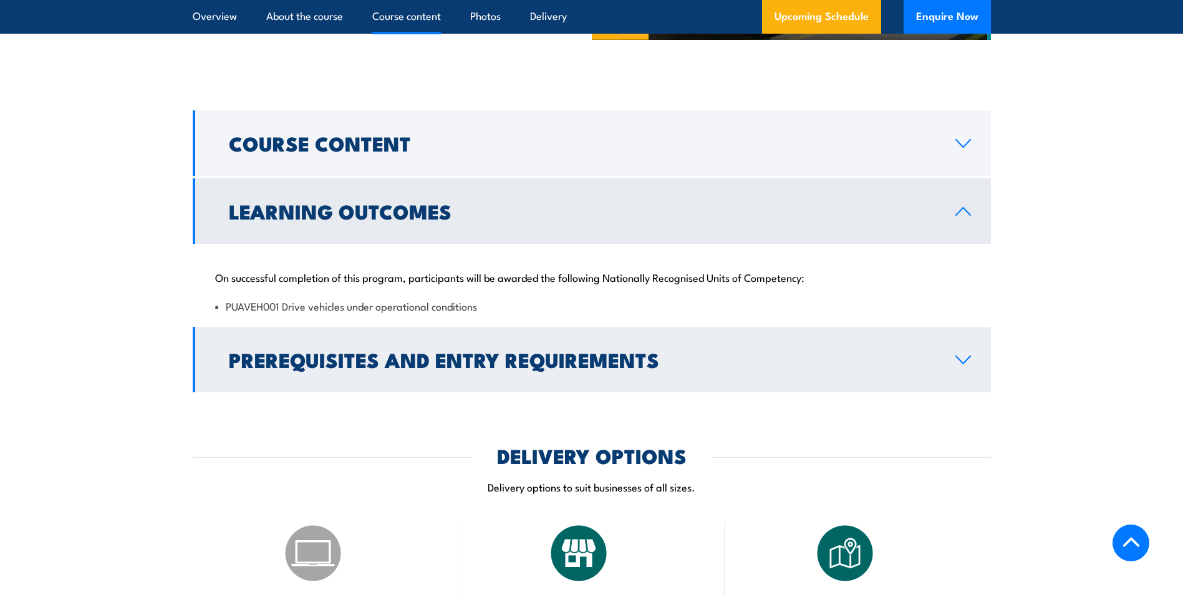
click at [329, 368] on h2 "Prerequisites and Entry Requirements" at bounding box center [582, 358] width 707 height 17
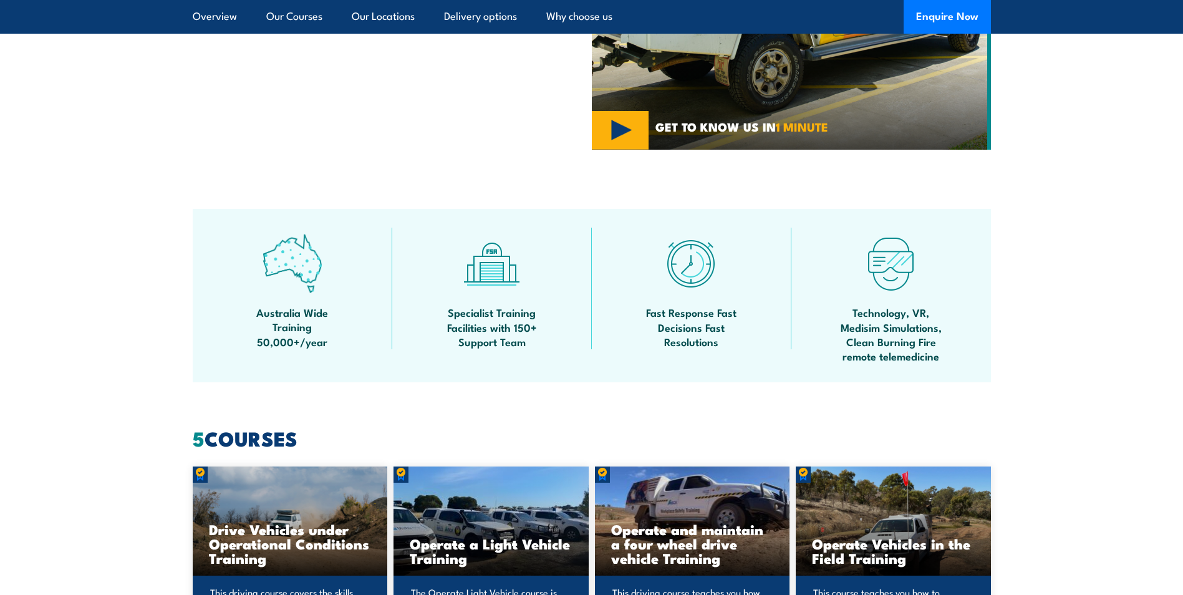
scroll to position [621, 0]
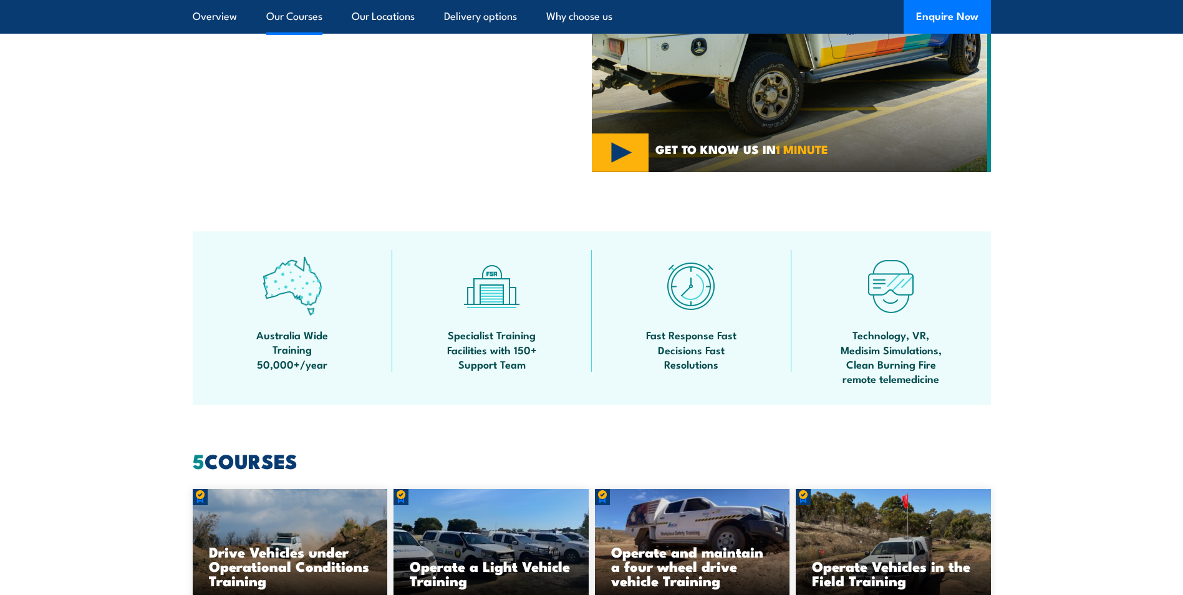
click at [286, 17] on link "Our Courses" at bounding box center [294, 16] width 56 height 33
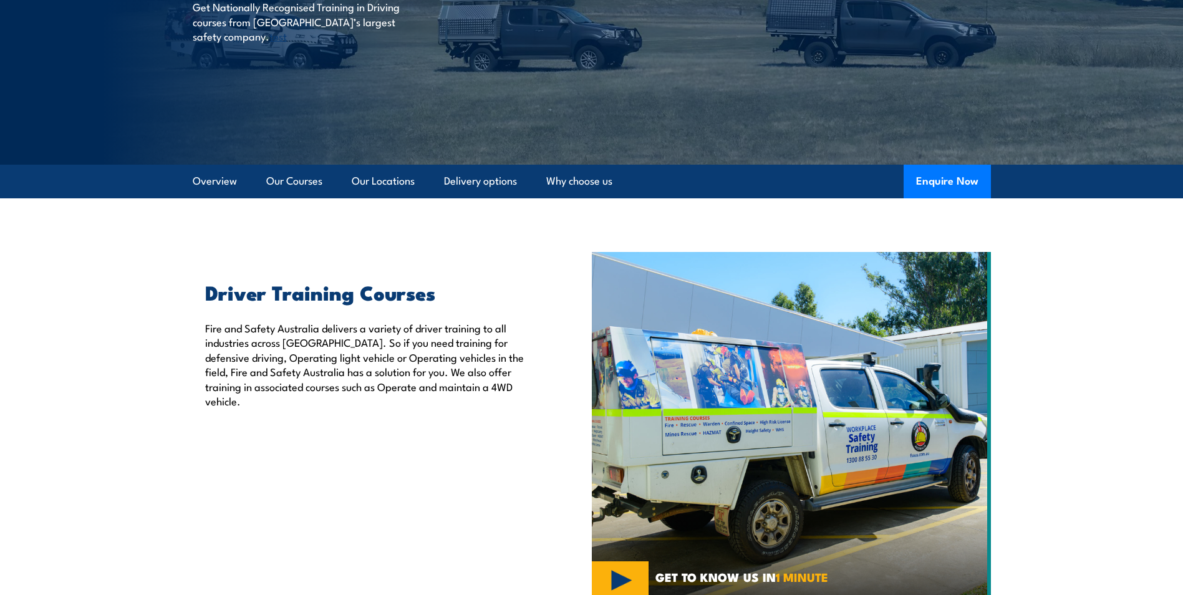
scroll to position [183, 0]
